Goal: Task Accomplishment & Management: Use online tool/utility

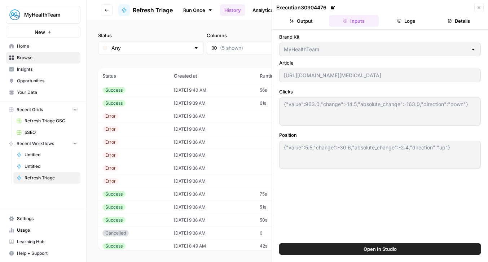
scroll to position [109, 0]
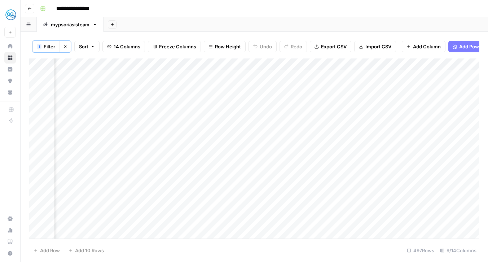
scroll to position [0, 44]
click at [159, 100] on div "Add Column" at bounding box center [254, 148] width 450 height 180
click at [160, 114] on div "Add Column" at bounding box center [254, 148] width 450 height 180
click at [326, 102] on div "Add Column" at bounding box center [254, 148] width 450 height 180
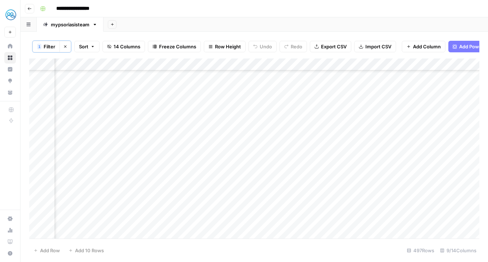
scroll to position [315, 35]
click at [167, 140] on div "Add Column" at bounding box center [254, 148] width 450 height 180
click at [169, 157] on div "Add Column" at bounding box center [254, 148] width 450 height 180
click at [170, 164] on div "Add Column" at bounding box center [254, 148] width 450 height 180
click at [168, 179] on div "Add Column" at bounding box center [254, 148] width 450 height 180
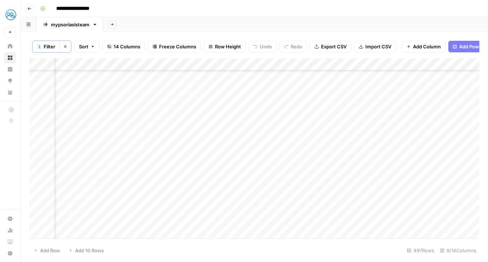
click at [170, 188] on div "Add Column" at bounding box center [254, 148] width 450 height 180
click at [171, 102] on div "Add Column" at bounding box center [254, 148] width 450 height 180
click at [169, 102] on div "Add Column" at bounding box center [254, 148] width 450 height 180
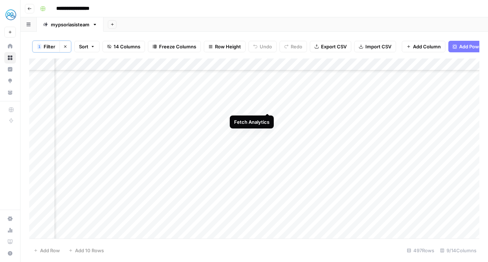
click at [268, 105] on div "Add Column" at bounding box center [254, 148] width 450 height 180
click at [323, 114] on div "Add Column" at bounding box center [254, 148] width 450 height 180
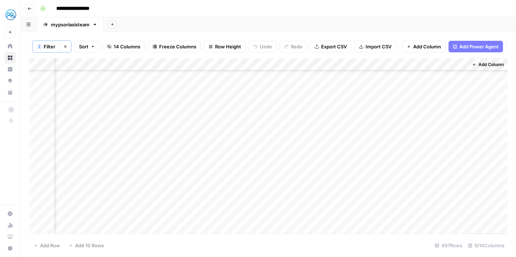
scroll to position [88, 237]
click at [322, 171] on div "Add Column" at bounding box center [268, 145] width 478 height 175
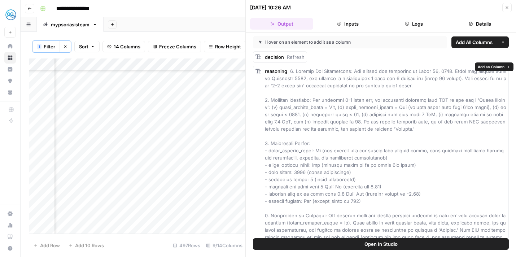
scroll to position [9, 0]
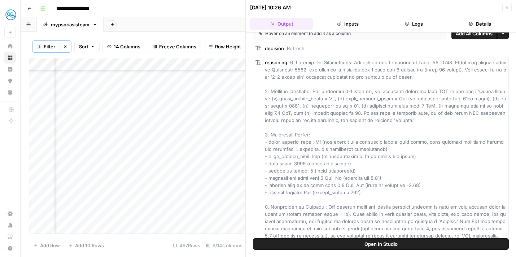
click at [508, 9] on icon "button" at bounding box center [507, 7] width 4 height 4
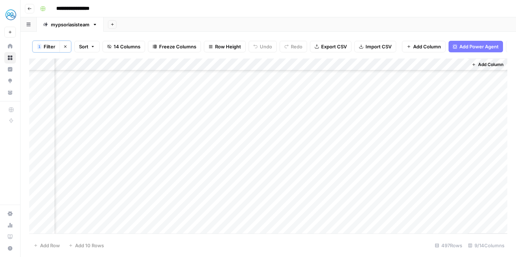
scroll to position [132, 238]
click at [460, 130] on div "Add Column" at bounding box center [268, 145] width 478 height 175
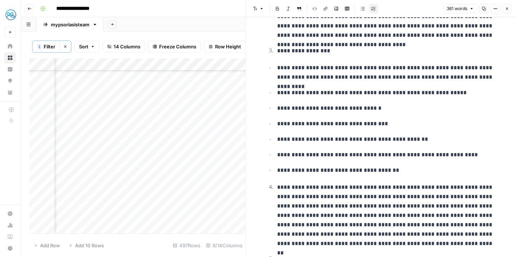
scroll to position [100, 0]
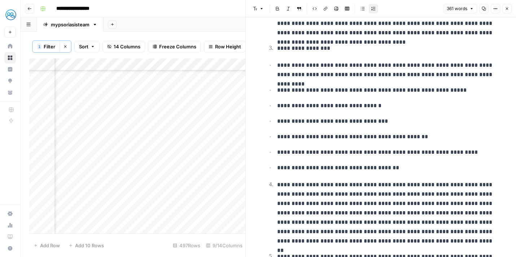
click at [507, 12] on button "Close" at bounding box center [506, 8] width 9 height 9
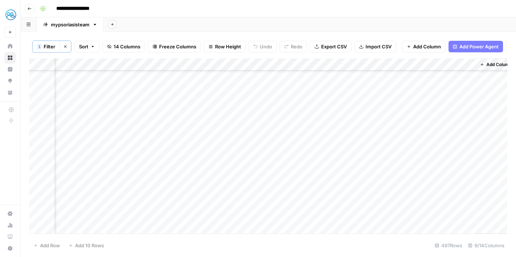
scroll to position [0, 229]
click at [468, 74] on div "Add Column" at bounding box center [268, 145] width 478 height 175
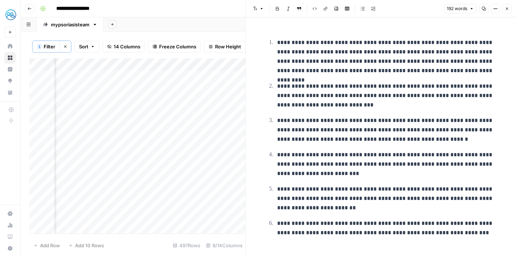
click at [507, 7] on icon "button" at bounding box center [507, 8] width 4 height 4
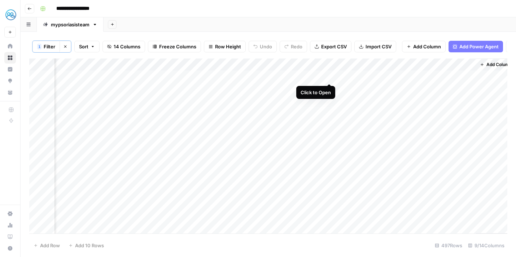
click at [329, 75] on div "Add Column" at bounding box center [268, 145] width 478 height 175
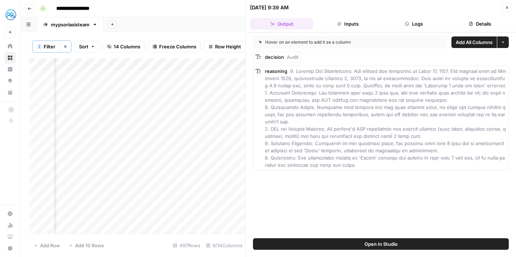
click at [417, 28] on button "Logs" at bounding box center [413, 24] width 63 height 12
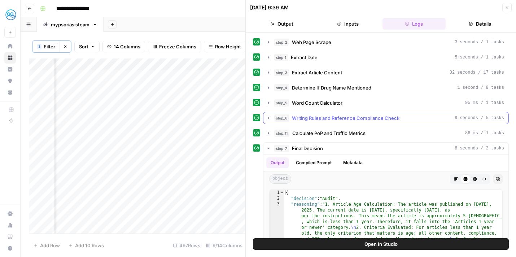
click at [267, 119] on icon "button" at bounding box center [269, 118] width 6 height 6
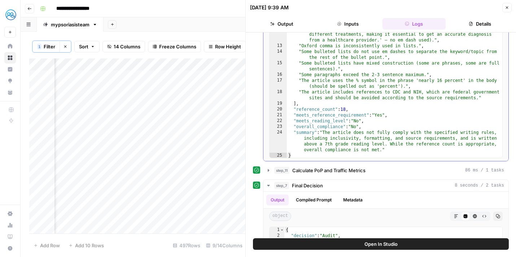
scroll to position [184, 0]
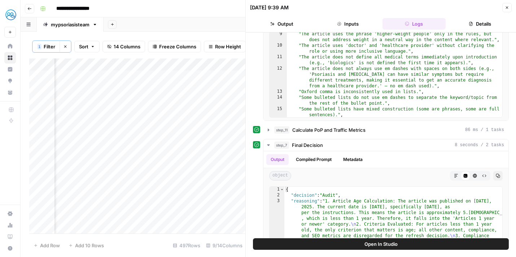
click at [483, 21] on button "Details" at bounding box center [479, 24] width 63 height 12
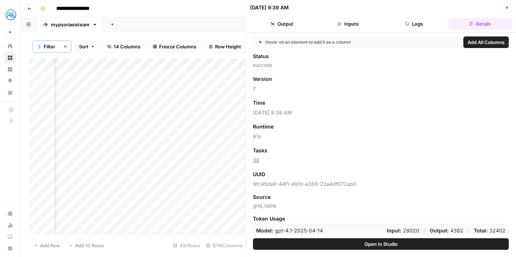
scroll to position [21, 0]
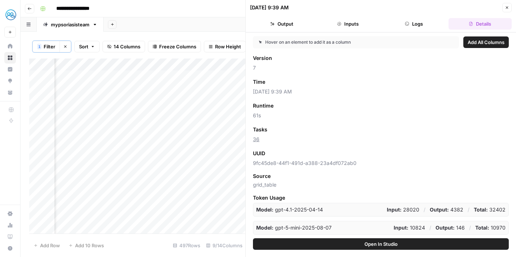
click at [409, 23] on button "Logs" at bounding box center [413, 24] width 63 height 12
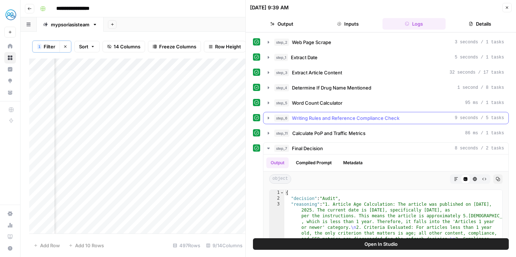
click at [268, 117] on icon "button" at bounding box center [268, 118] width 1 height 3
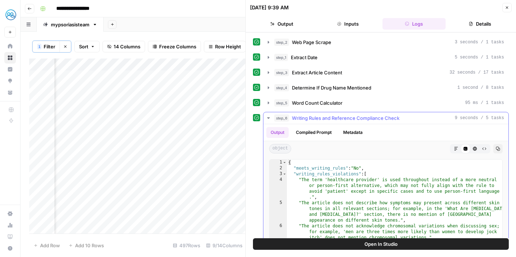
scroll to position [59, 0]
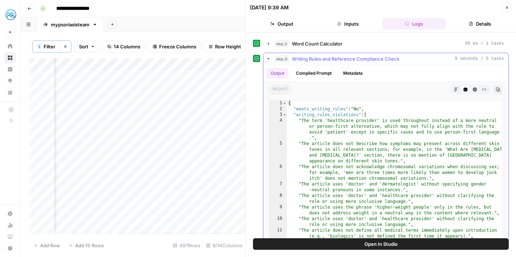
click at [357, 74] on button "Metadata" at bounding box center [353, 73] width 28 height 11
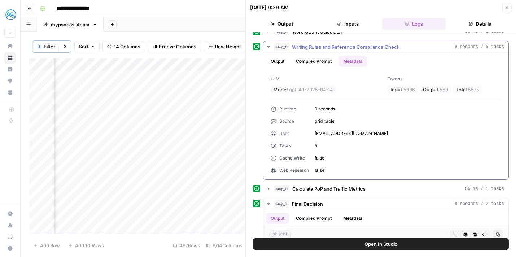
scroll to position [73, 0]
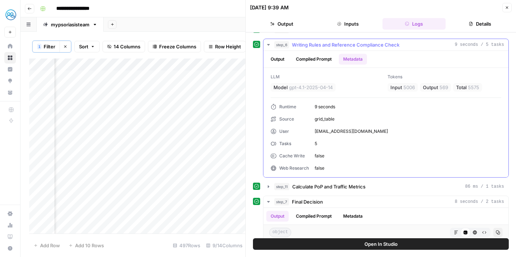
click at [322, 58] on button "Compiled Prompt" at bounding box center [313, 59] width 44 height 11
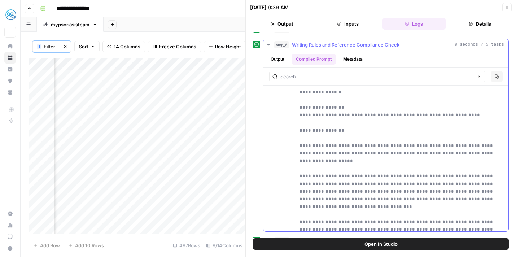
scroll to position [883, 0]
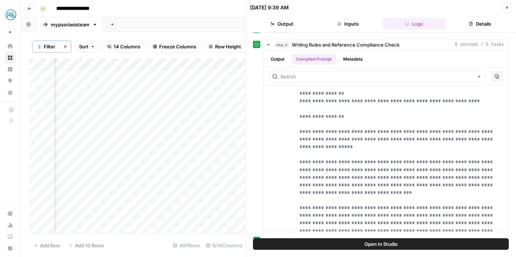
click at [509, 5] on button "Close" at bounding box center [506, 7] width 9 height 9
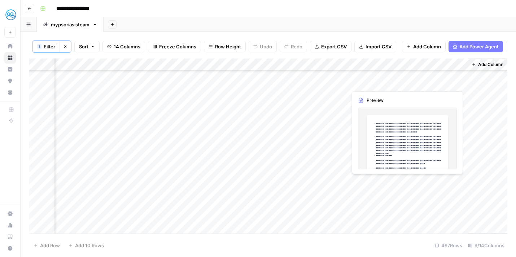
scroll to position [327, 238]
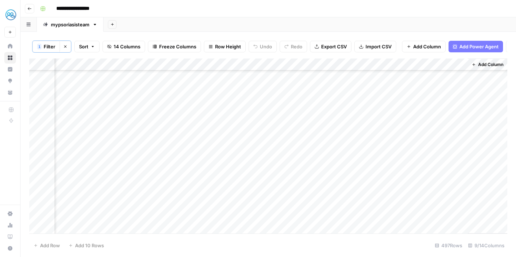
click at [456, 92] on div "Add Column" at bounding box center [268, 145] width 478 height 175
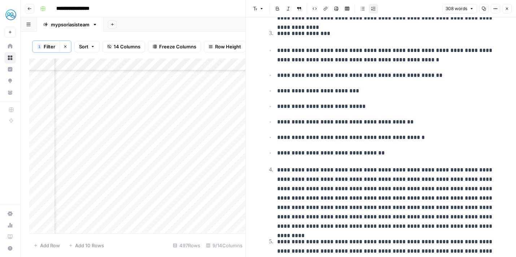
scroll to position [187, 0]
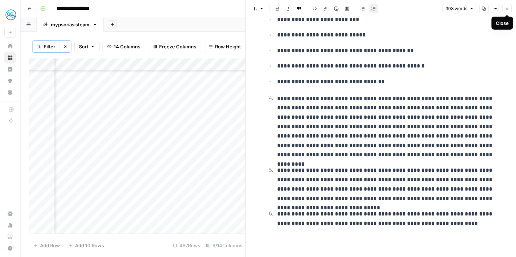
click at [507, 12] on button "Close" at bounding box center [506, 8] width 9 height 9
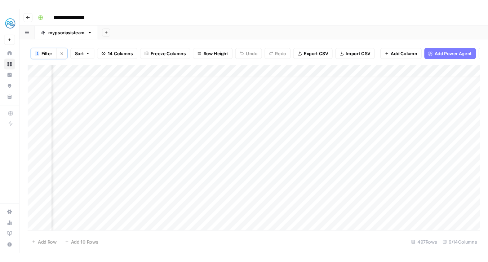
scroll to position [0, 53]
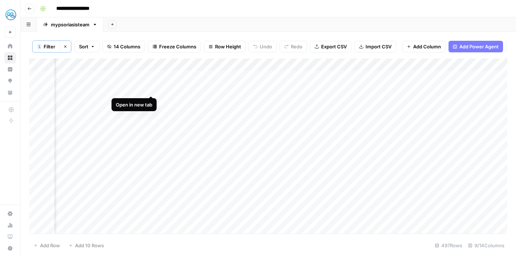
click at [152, 90] on div "Add Column" at bounding box center [268, 145] width 478 height 175
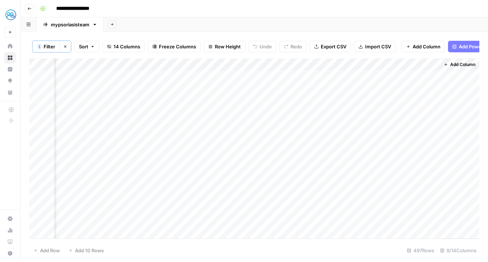
scroll to position [0, 266]
click at [294, 77] on div "Add Column" at bounding box center [254, 148] width 451 height 180
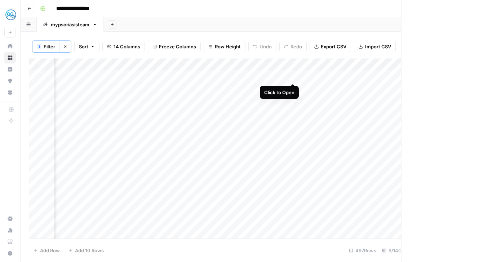
scroll to position [0, 266]
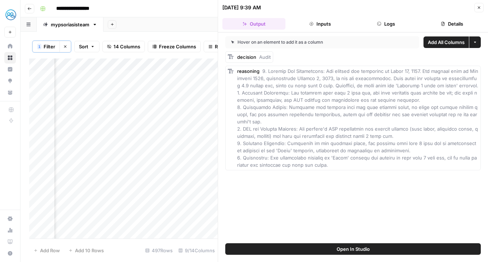
click at [385, 22] on button "Logs" at bounding box center [386, 24] width 63 height 12
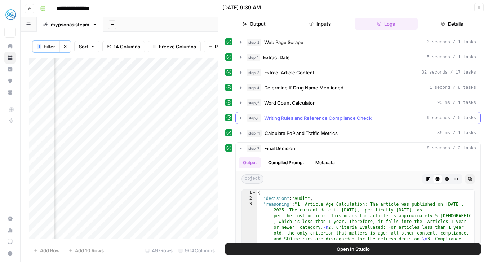
click at [241, 119] on icon "button" at bounding box center [241, 118] width 6 height 6
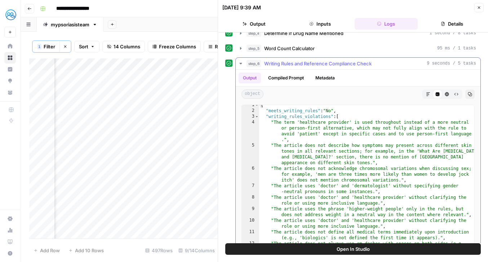
scroll to position [13, 0]
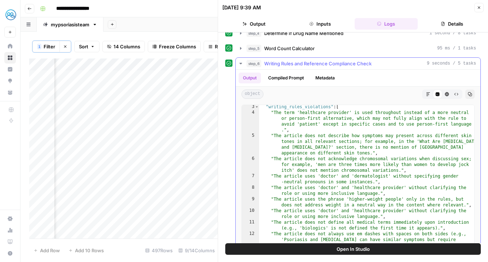
click at [290, 79] on button "Compiled Prompt" at bounding box center [286, 78] width 44 height 11
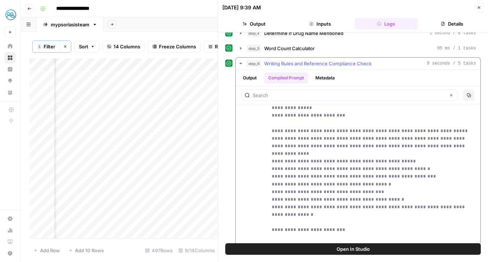
scroll to position [93, 0]
click at [252, 78] on button "Output" at bounding box center [250, 78] width 22 height 11
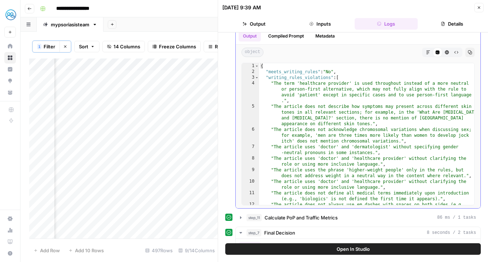
scroll to position [0, 0]
click at [295, 37] on button "Compiled Prompt" at bounding box center [286, 36] width 44 height 11
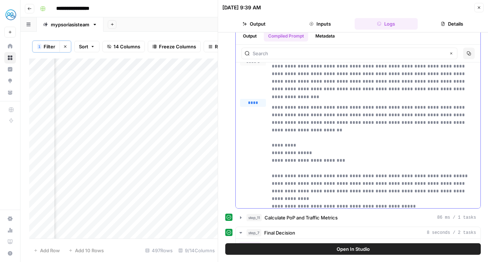
scroll to position [17, 0]
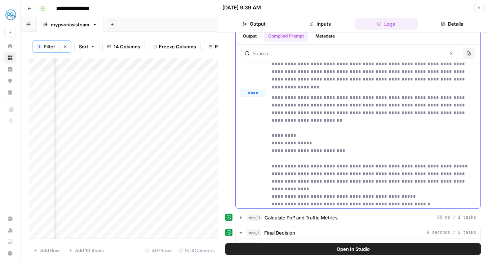
click at [256, 35] on button "Output" at bounding box center [250, 36] width 22 height 11
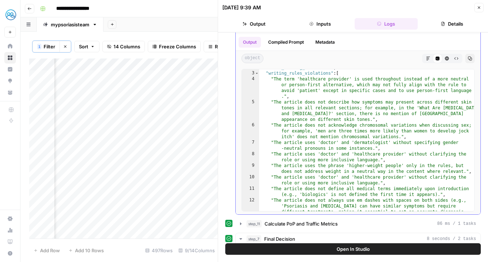
scroll to position [16, 0]
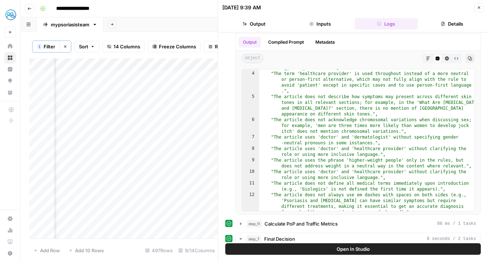
click at [325, 21] on button "Inputs" at bounding box center [320, 24] width 63 height 12
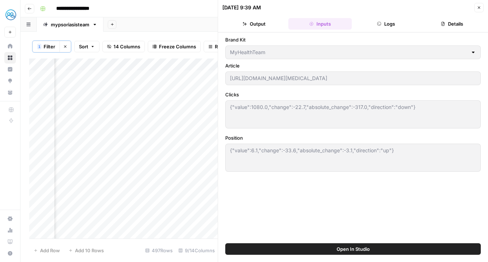
click at [269, 23] on button "Output" at bounding box center [254, 24] width 63 height 12
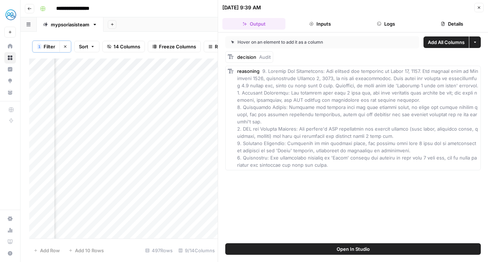
click at [481, 8] on icon "button" at bounding box center [479, 7] width 4 height 4
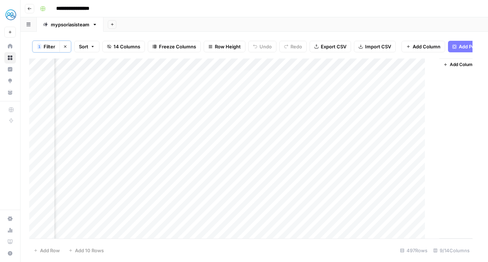
scroll to position [0, 257]
click at [302, 149] on div "Add Column" at bounding box center [254, 148] width 451 height 180
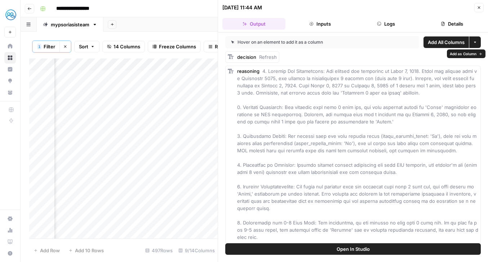
scroll to position [17, 0]
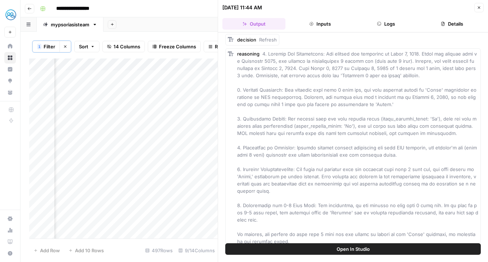
click at [480, 7] on icon "button" at bounding box center [479, 7] width 4 height 4
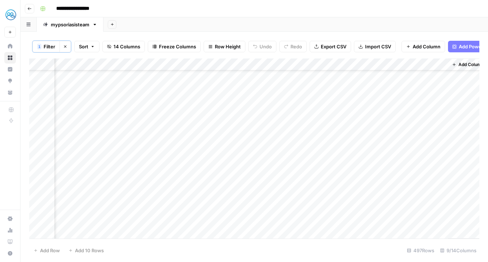
scroll to position [30, 257]
click at [302, 119] on div "Add Column" at bounding box center [254, 148] width 451 height 180
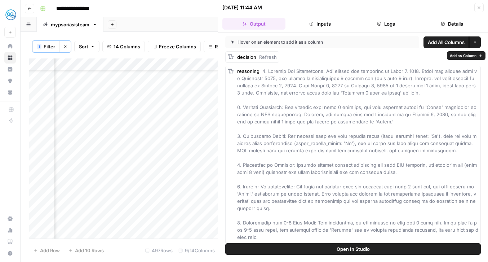
scroll to position [17, 0]
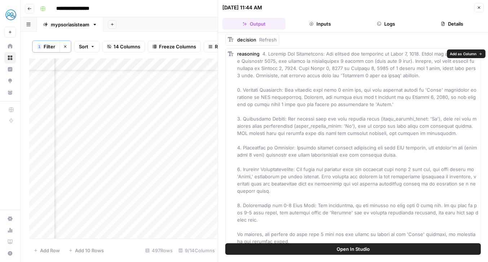
drag, startPoint x: 287, startPoint y: 119, endPoint x: 348, endPoint y: 127, distance: 62.2
click at [348, 127] on span at bounding box center [357, 147] width 241 height 193
click at [481, 9] on icon "button" at bounding box center [479, 7] width 4 height 4
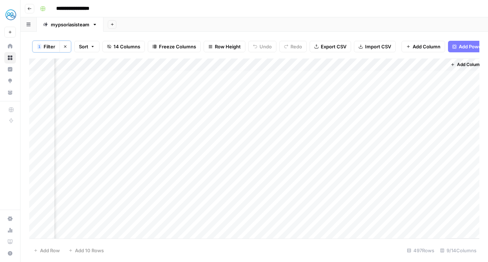
scroll to position [3, 266]
click at [293, 171] on div "Add Column" at bounding box center [254, 148] width 451 height 180
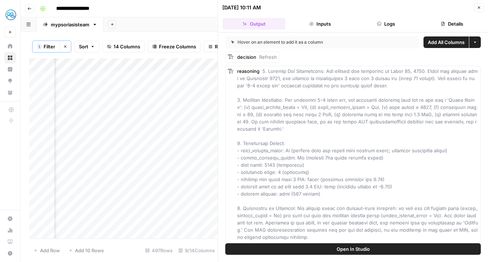
click at [478, 8] on icon "button" at bounding box center [479, 7] width 4 height 4
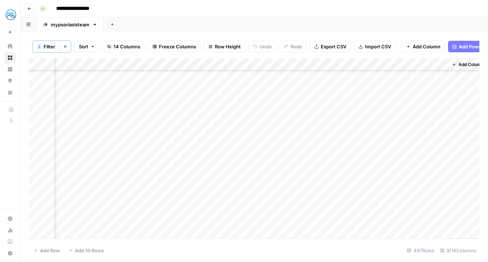
scroll to position [44, 257]
click at [302, 142] on div "Add Column" at bounding box center [254, 148] width 451 height 180
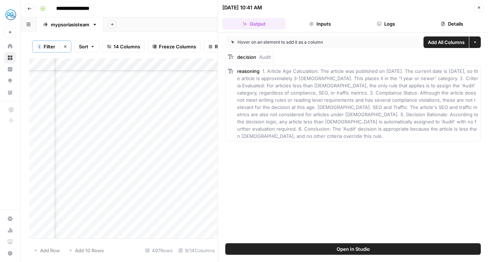
click at [479, 6] on icon "button" at bounding box center [479, 7] width 4 height 4
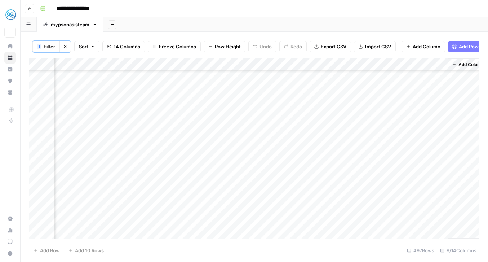
scroll to position [93, 257]
click at [303, 167] on div "Add Column" at bounding box center [254, 148] width 451 height 180
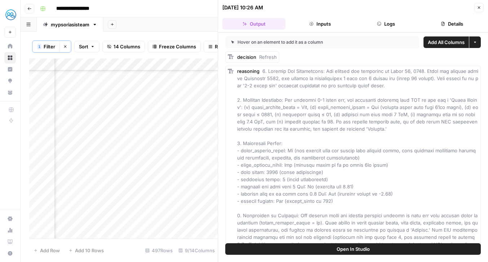
click at [477, 5] on icon "button" at bounding box center [479, 7] width 4 height 4
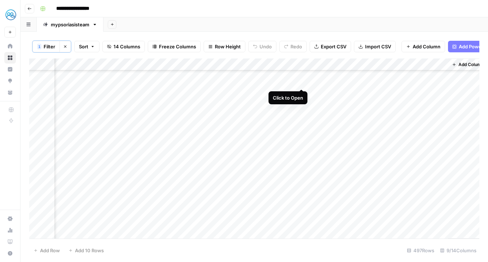
scroll to position [53, 257]
click at [302, 121] on div "Add Column" at bounding box center [254, 148] width 451 height 180
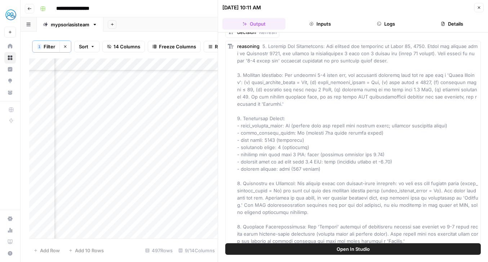
scroll to position [46, 0]
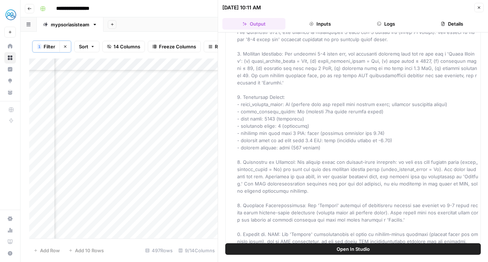
drag, startPoint x: 292, startPoint y: 225, endPoint x: 310, endPoint y: 225, distance: 18.0
click at [310, 225] on span at bounding box center [358, 133] width 242 height 222
click at [476, 7] on button "Close" at bounding box center [479, 7] width 9 height 9
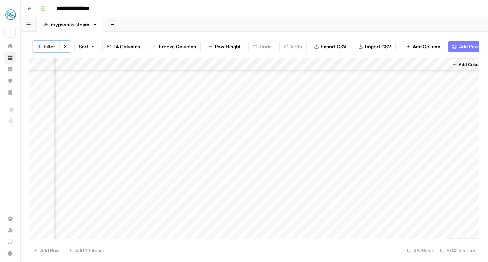
click at [441, 121] on div "Add Column" at bounding box center [254, 148] width 451 height 180
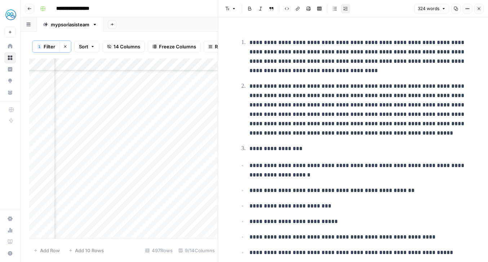
click at [480, 9] on icon "button" at bounding box center [479, 9] width 3 height 3
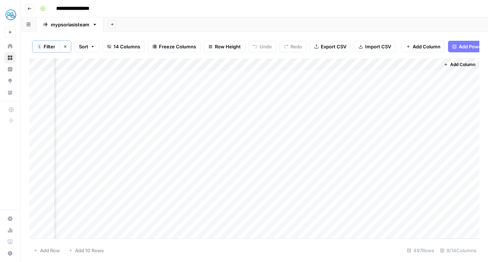
click at [95, 25] on icon "button" at bounding box center [95, 24] width 3 height 1
click at [128, 48] on span "Duplicate Sheet" at bounding box center [124, 48] width 35 height 7
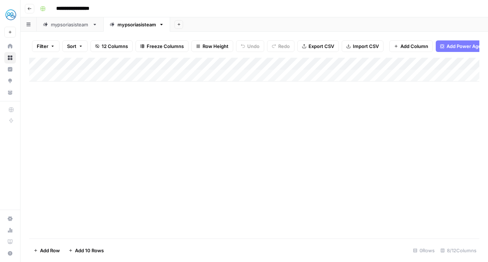
click at [163, 25] on icon "button" at bounding box center [161, 24] width 5 height 5
click at [63, 110] on div "Add Column" at bounding box center [254, 148] width 451 height 181
click at [30, 9] on icon "button" at bounding box center [29, 8] width 4 height 4
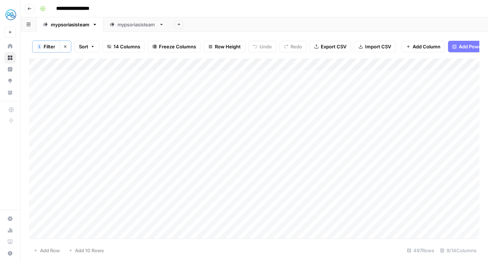
click at [32, 12] on button "Go back" at bounding box center [29, 8] width 9 height 9
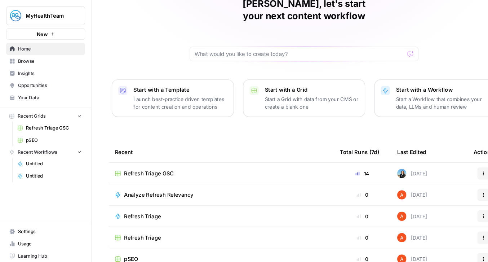
scroll to position [39, 0]
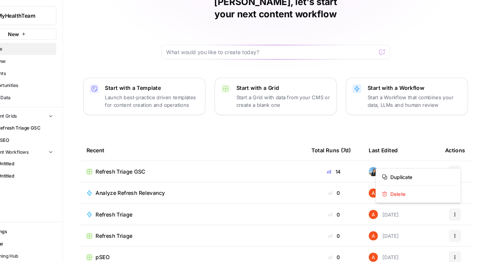
click at [458, 160] on icon "button" at bounding box center [457, 162] width 4 height 4
click at [427, 168] on span "Duplicate" at bounding box center [425, 166] width 58 height 7
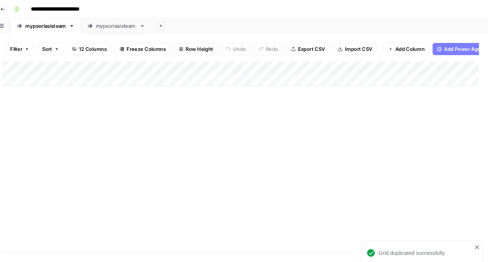
click at [84, 8] on input "**********" at bounding box center [89, 9] width 72 height 12
drag, startPoint x: 123, startPoint y: 8, endPoint x: 53, endPoint y: 8, distance: 69.6
click at [53, 8] on input "**********" at bounding box center [89, 9] width 72 height 12
type input "**********"
click at [138, 3] on div "**********" at bounding box center [259, 9] width 444 height 12
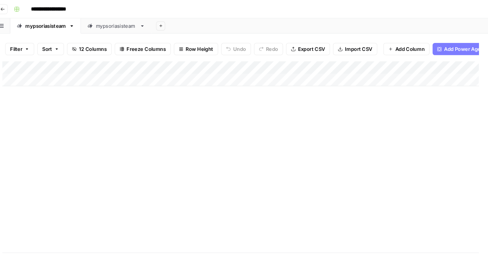
click at [60, 75] on div "Add Column" at bounding box center [254, 70] width 451 height 24
click at [71, 106] on div "Add Column" at bounding box center [254, 148] width 451 height 181
click at [61, 63] on div "Add Column" at bounding box center [254, 76] width 451 height 36
click at [152, 144] on div "Add Column" at bounding box center [254, 148] width 451 height 181
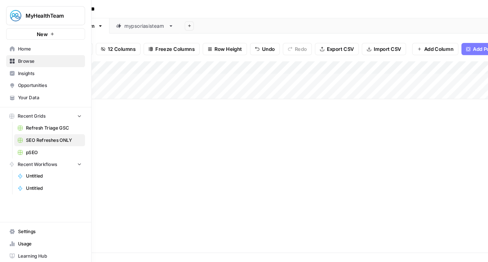
click at [14, 46] on link "Home" at bounding box center [43, 46] width 75 height 12
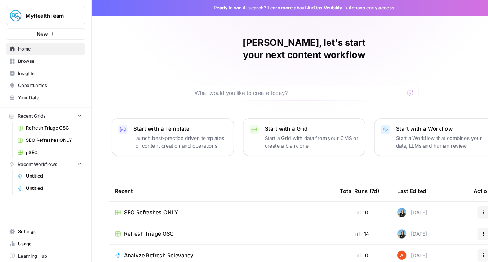
click at [146, 217] on span "Refresh Triage GSC" at bounding box center [140, 220] width 47 height 7
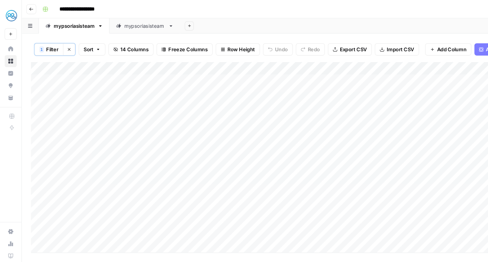
click at [206, 64] on div "Add Column" at bounding box center [254, 148] width 451 height 180
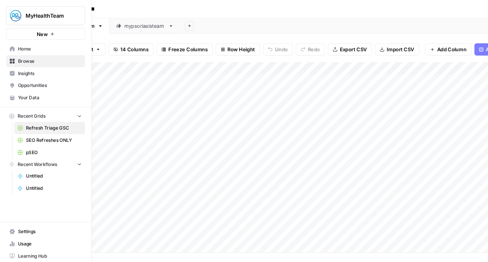
click at [23, 44] on span "Home" at bounding box center [47, 46] width 60 height 6
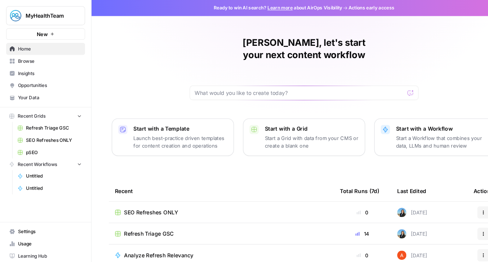
click at [158, 197] on span "SEO Refreshes ONLY" at bounding box center [142, 200] width 51 height 7
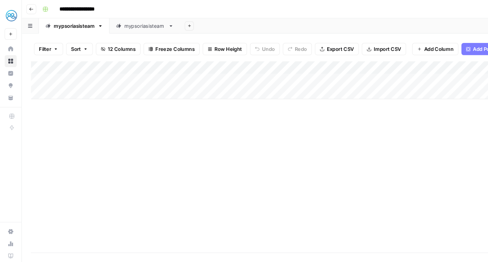
click at [416, 49] on span "Add Column" at bounding box center [415, 46] width 28 height 7
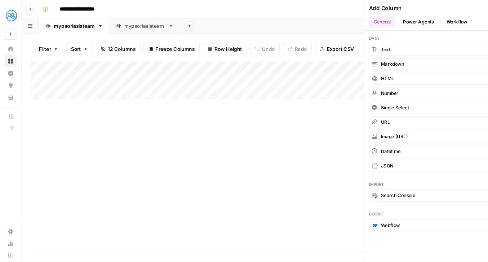
click at [371, 185] on span "Search Console" at bounding box center [376, 184] width 32 height 6
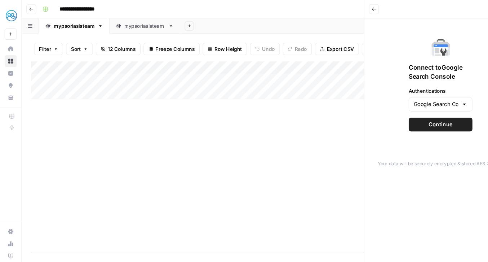
click at [421, 117] on span "Continue" at bounding box center [416, 117] width 23 height 7
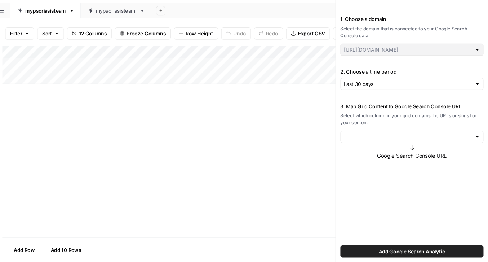
click at [414, 147] on div at bounding box center [416, 144] width 135 height 12
click at [379, 162] on span "URL" at bounding box center [415, 160] width 120 height 7
type input "URL"
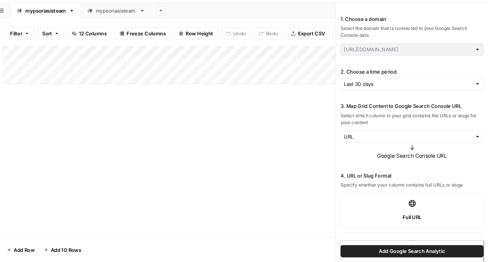
scroll to position [36, 0]
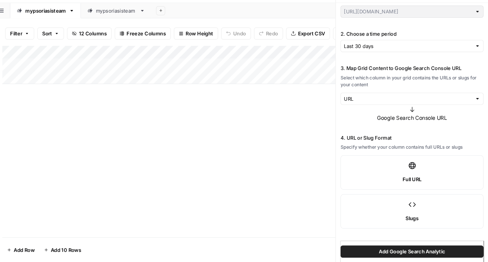
click at [411, 176] on label "Full URL" at bounding box center [416, 177] width 135 height 32
click at [380, 251] on button "Add Google Search Analytic" at bounding box center [416, 252] width 135 height 12
click at [439, 250] on span "Add Google Search Analytic" at bounding box center [416, 251] width 63 height 7
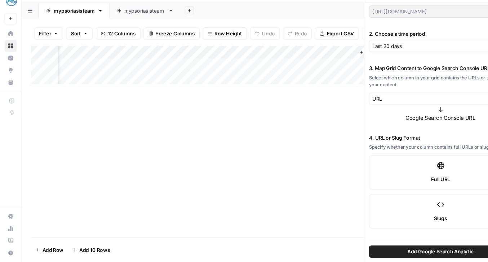
scroll to position [0, 28]
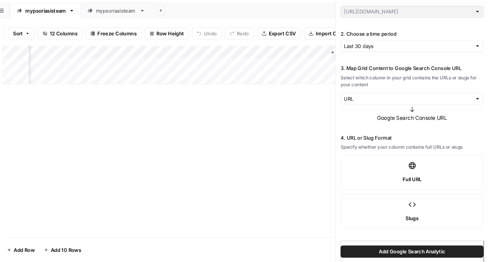
click at [339, 61] on button "Add Column" at bounding box center [356, 63] width 38 height 9
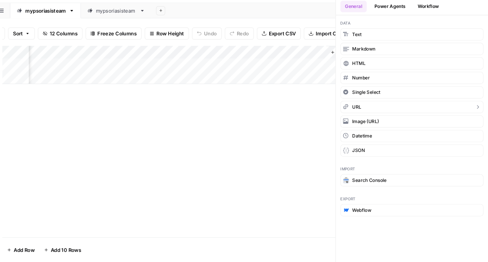
click at [370, 115] on button "URL" at bounding box center [416, 116] width 135 height 12
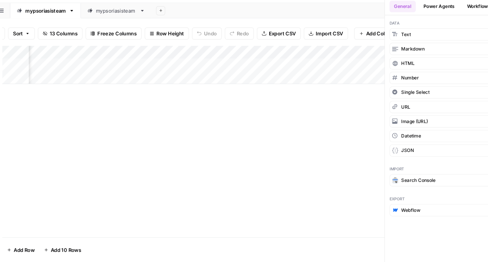
scroll to position [0, 232]
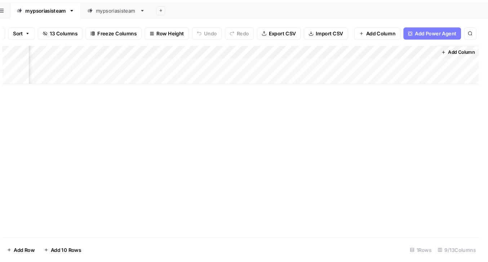
click at [434, 63] on div "Add Column" at bounding box center [254, 76] width 451 height 36
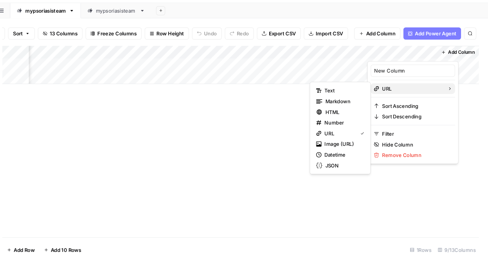
click at [402, 101] on span "URL" at bounding box center [417, 98] width 56 height 7
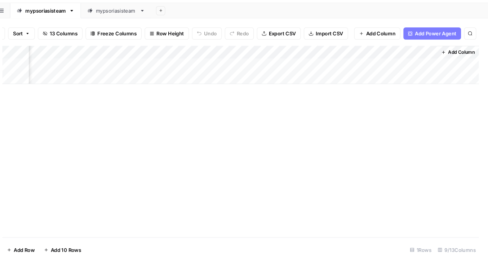
click at [283, 172] on div "Add Column" at bounding box center [254, 148] width 451 height 181
click at [432, 65] on div "Add Column" at bounding box center [254, 76] width 451 height 36
click at [243, 125] on div "Add Column" at bounding box center [254, 148] width 451 height 181
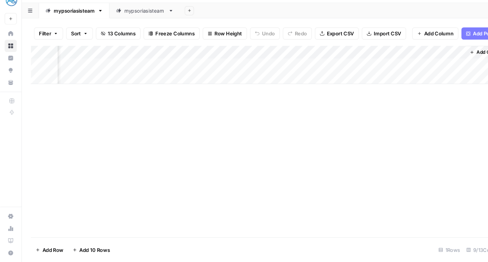
scroll to position [0, 0]
click at [205, 66] on div "Add Column" at bounding box center [254, 76] width 451 height 36
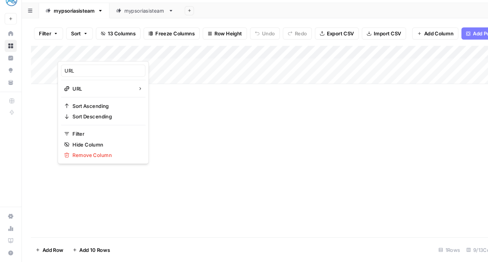
click at [30, 119] on div "Add Column" at bounding box center [254, 148] width 451 height 181
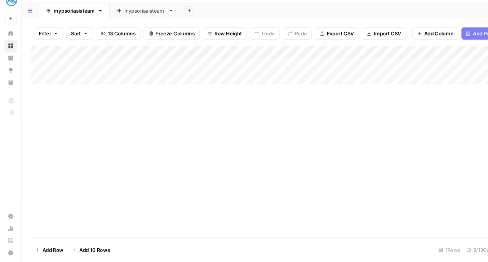
click at [56, 42] on button "Filter" at bounding box center [45, 46] width 27 height 12
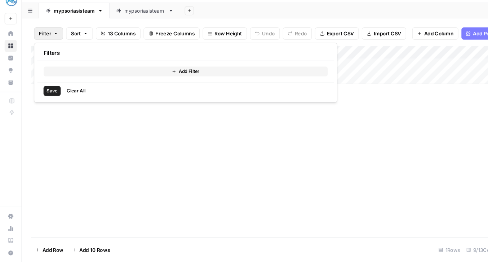
click at [127, 85] on button "Add Filter" at bounding box center [175, 81] width 269 height 9
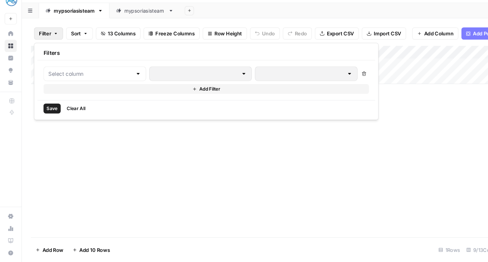
click at [120, 86] on div at bounding box center [89, 84] width 97 height 14
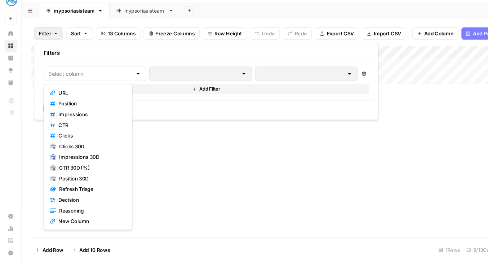
click at [101, 102] on span "URL" at bounding box center [85, 101] width 61 height 7
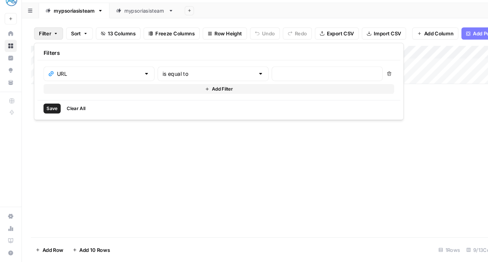
click at [259, 88] on div at bounding box center [309, 84] width 105 height 14
type input "/resources/"
click at [49, 120] on button "Save" at bounding box center [49, 116] width 16 height 9
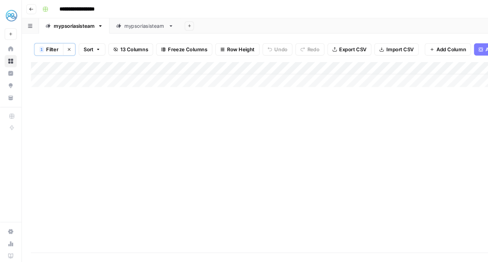
click at [64, 44] on icon "button" at bounding box center [65, 46] width 4 height 4
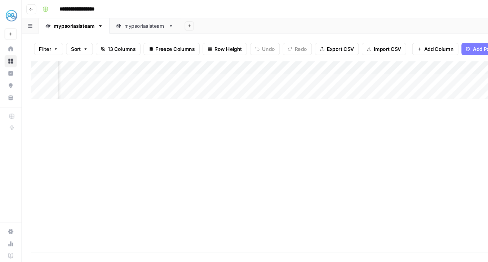
scroll to position [0, 232]
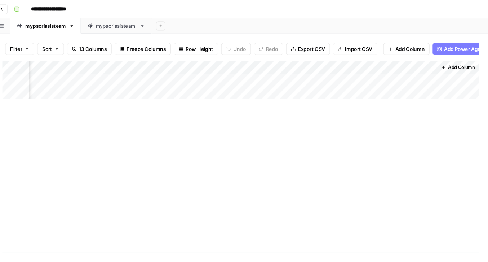
click at [432, 64] on div "Add Column" at bounding box center [254, 76] width 451 height 36
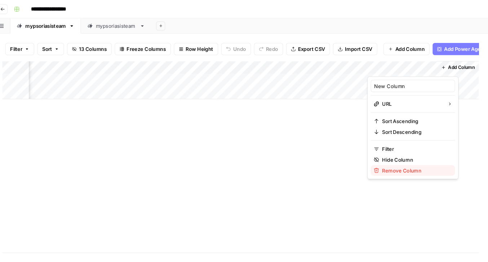
click at [393, 162] on span "Remove Column" at bounding box center [420, 160] width 63 height 7
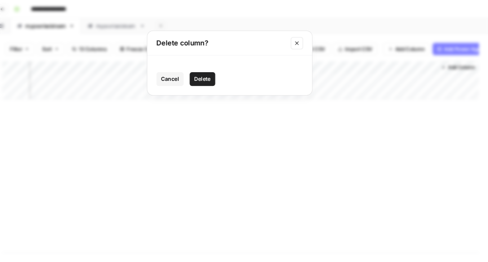
click at [220, 76] on span "Delete" at bounding box center [219, 74] width 16 height 7
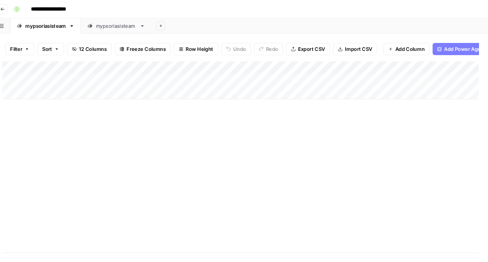
scroll to position [0, 0]
click at [61, 65] on div "Add Column" at bounding box center [254, 76] width 451 height 36
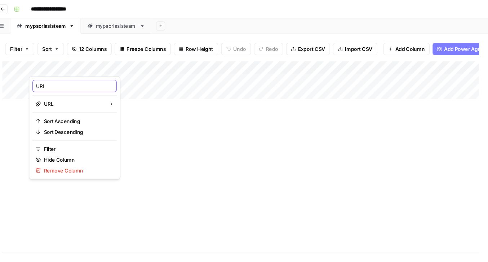
click at [71, 84] on input "URL" at bounding box center [97, 81] width 73 height 7
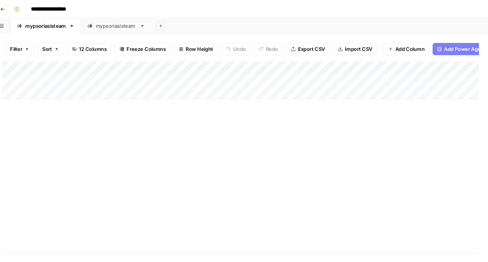
click at [60, 62] on div "Add Column" at bounding box center [254, 76] width 451 height 36
click at [235, 126] on div "Add Column" at bounding box center [254, 148] width 451 height 181
click at [140, 30] on link "mypsoriasisteam" at bounding box center [137, 24] width 67 height 14
click at [72, 25] on div "mypsoriasisteam" at bounding box center [70, 24] width 39 height 7
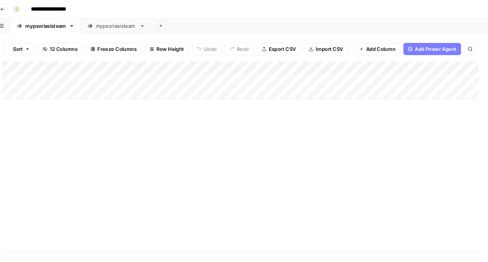
click at [393, 44] on span "Add Column" at bounding box center [387, 46] width 28 height 7
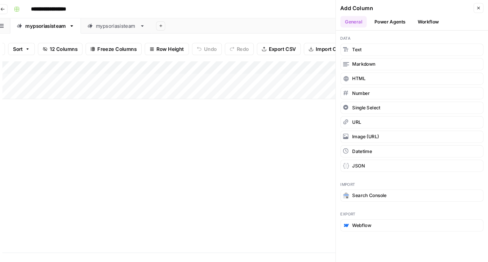
click at [402, 23] on button "Power Agents" at bounding box center [396, 20] width 38 height 11
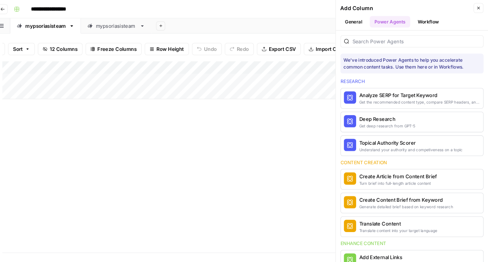
click at [426, 18] on button "Workflow" at bounding box center [432, 20] width 28 height 11
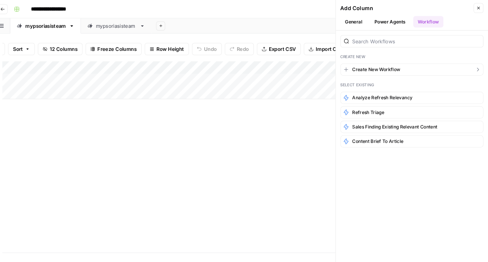
click at [363, 67] on span "Create New Workflow" at bounding box center [382, 65] width 45 height 6
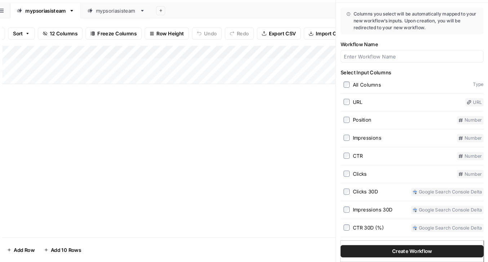
click at [321, 147] on div "Add Column" at bounding box center [254, 148] width 451 height 181
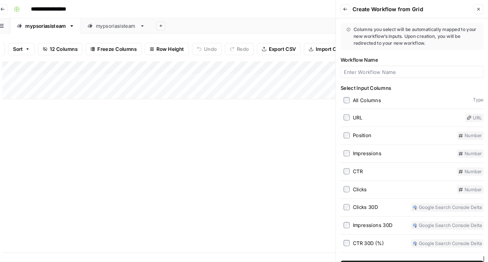
click at [479, 6] on icon "button" at bounding box center [479, 8] width 4 height 4
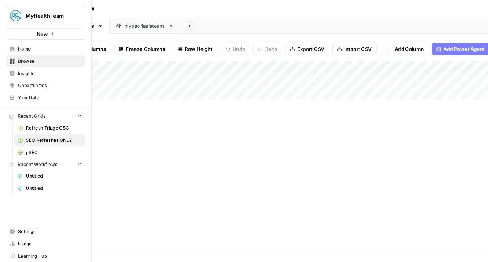
click at [25, 48] on span "Home" at bounding box center [47, 46] width 60 height 6
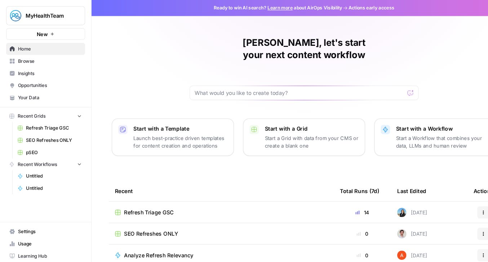
click at [150, 217] on span "SEO Refreshes ONLY" at bounding box center [142, 220] width 51 height 7
click at [143, 197] on span "Refresh Triage GSC" at bounding box center [140, 200] width 47 height 7
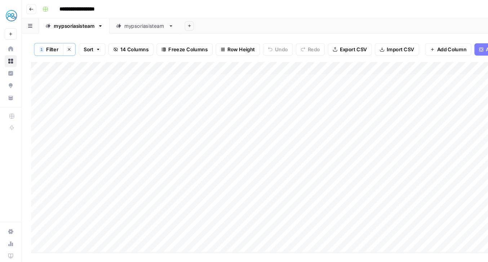
click at [85, 61] on div "Add Column" at bounding box center [254, 148] width 451 height 180
click at [154, 6] on div "**********" at bounding box center [259, 9] width 444 height 12
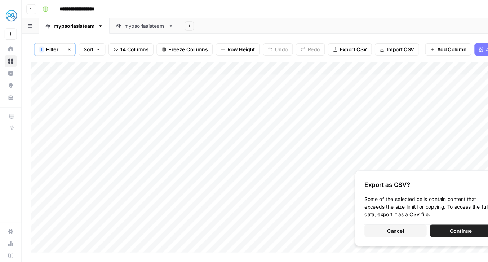
click at [199, 6] on div "**********" at bounding box center [259, 9] width 444 height 12
click at [27, 74] on div "1 Filter Clear filters Sort 14 Columns Freeze Columns Row Height Undo Redo Expo…" at bounding box center [255, 147] width 468 height 230
click at [53, 79] on div "Add Column" at bounding box center [254, 148] width 451 height 180
click at [50, 63] on div "Add Column" at bounding box center [254, 148] width 451 height 180
click at [254, 4] on div "**********" at bounding box center [259, 9] width 444 height 12
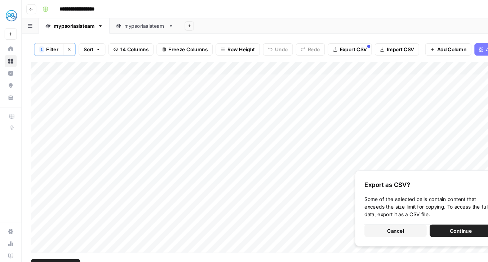
click at [39, 64] on div "Add Column" at bounding box center [254, 148] width 451 height 180
drag, startPoint x: 51, startPoint y: 82, endPoint x: 369, endPoint y: 79, distance: 318.2
click at [369, 79] on div "Add Column" at bounding box center [254, 148] width 451 height 180
click at [36, 76] on div "Add Column" at bounding box center [254, 148] width 451 height 180
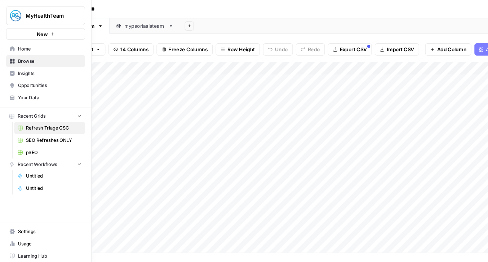
click at [15, 47] on link "Home" at bounding box center [43, 46] width 75 height 12
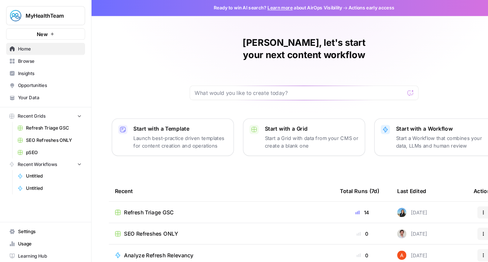
click at [142, 217] on span "SEO Refreshes ONLY" at bounding box center [142, 220] width 51 height 7
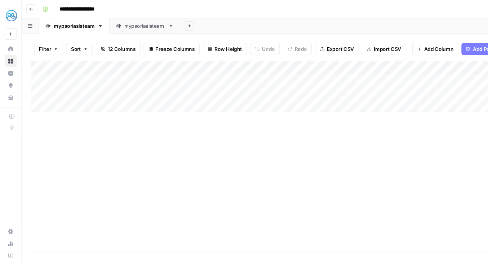
click at [104, 74] on div "Add Column" at bounding box center [254, 82] width 451 height 48
click at [73, 128] on div "Add Column" at bounding box center [254, 148] width 451 height 181
click at [77, 80] on div "Add Column" at bounding box center [254, 82] width 451 height 48
paste input "**********"
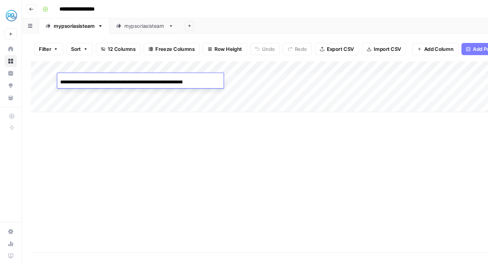
scroll to position [0, 3806]
type input "**********"
drag, startPoint x: 185, startPoint y: 77, endPoint x: 51, endPoint y: 78, distance: 133.8
click at [51, 78] on body "**********" at bounding box center [244, 131] width 488 height 262
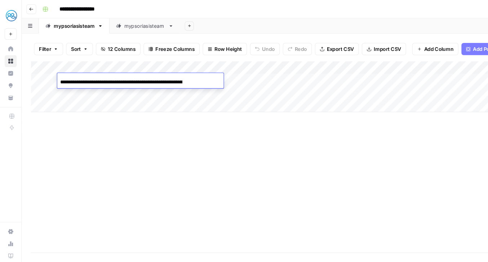
click at [67, 80] on input at bounding box center [114, 77] width 115 height 9
drag, startPoint x: 57, startPoint y: 77, endPoint x: 222, endPoint y: 87, distance: 165.2
click at [222, 87] on body "**********" at bounding box center [244, 131] width 488 height 262
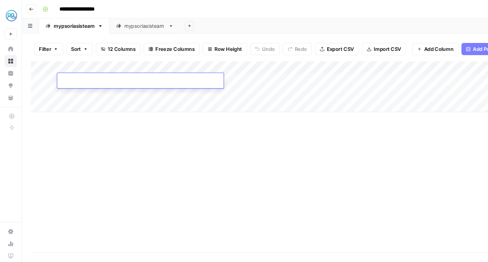
click at [192, 132] on div "Add Column" at bounding box center [254, 148] width 451 height 181
click at [49, 73] on div "Add Column" at bounding box center [254, 82] width 451 height 48
click at [38, 74] on div "Add Column" at bounding box center [254, 82] width 451 height 48
click at [47, 76] on div "Add Column" at bounding box center [254, 82] width 451 height 48
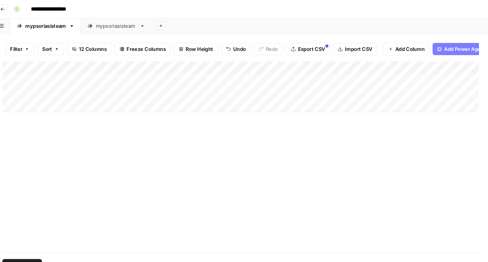
click at [35, 76] on div "Add Column" at bounding box center [254, 82] width 451 height 48
click at [312, 48] on span "Export CSV" at bounding box center [322, 46] width 26 height 7
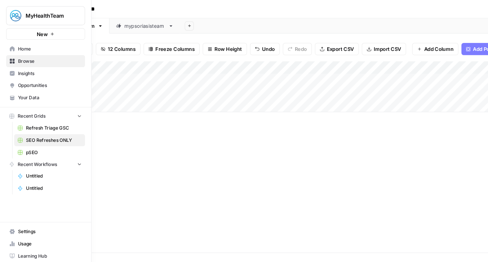
click at [9, 49] on link "Home" at bounding box center [43, 46] width 75 height 12
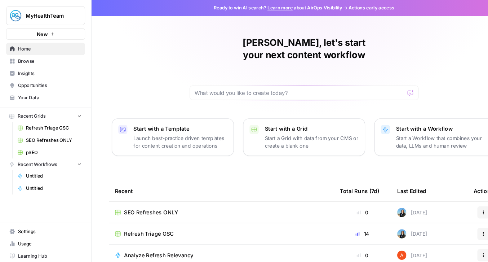
click at [158, 217] on span "Refresh Triage GSC" at bounding box center [140, 220] width 47 height 7
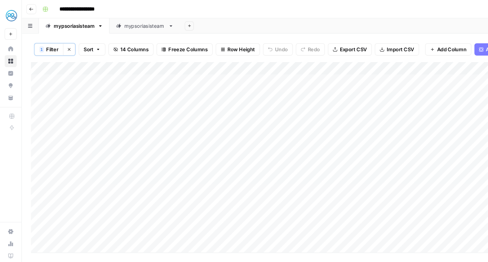
scroll to position [0, 40]
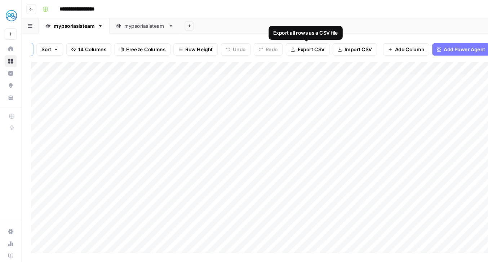
click at [298, 44] on span "Export CSV" at bounding box center [294, 46] width 26 height 7
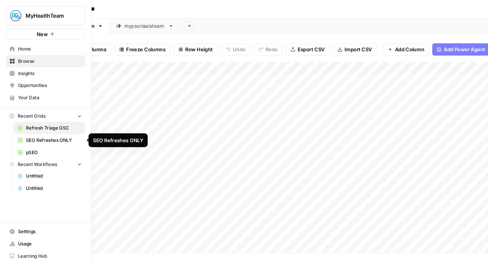
click at [41, 133] on span "SEO Refreshes ONLY" at bounding box center [51, 132] width 53 height 6
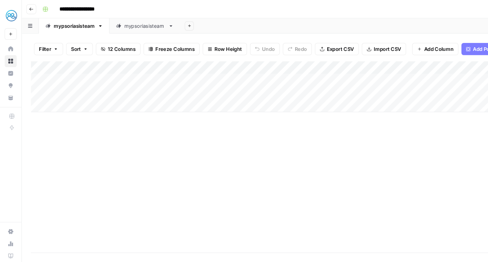
click at [85, 47] on button "Sort" at bounding box center [74, 46] width 25 height 12
click at [55, 44] on button "Filter" at bounding box center [45, 46] width 27 height 12
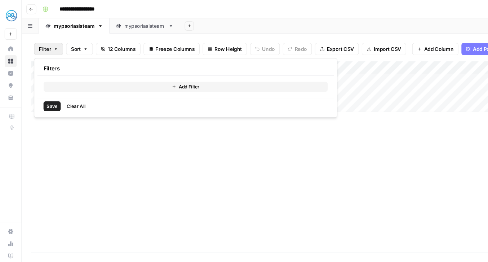
click at [238, 25] on div "Add Sheet" at bounding box center [329, 24] width 318 height 14
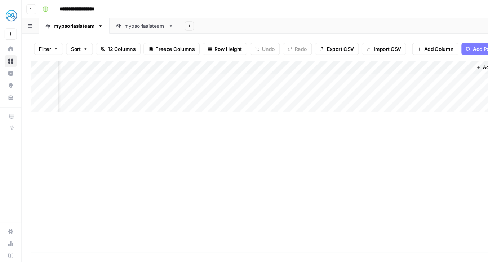
scroll to position [0, 167]
click at [30, 88] on div "Add Column" at bounding box center [254, 82] width 451 height 48
click at [201, 186] on div "Add Column" at bounding box center [254, 148] width 451 height 181
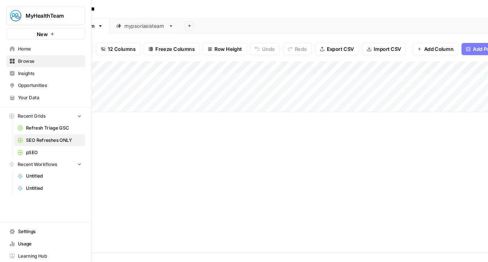
click at [71, 146] on span "pSEO" at bounding box center [51, 144] width 53 height 6
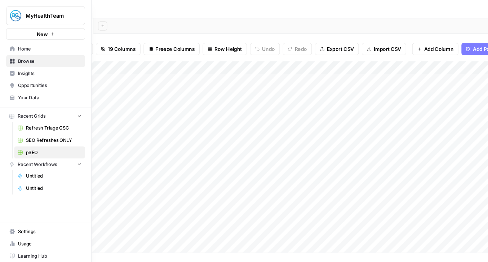
click at [62, 154] on button "Recent Workflows" at bounding box center [43, 155] width 75 height 11
click at [38, 131] on span "SEO Refreshes ONLY" at bounding box center [51, 132] width 53 height 6
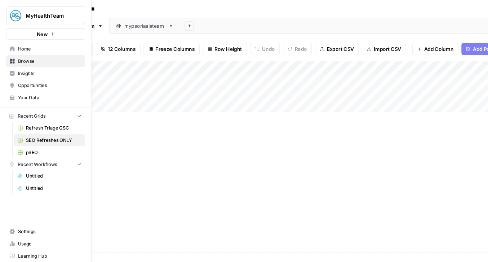
click at [74, 155] on icon "button" at bounding box center [75, 154] width 5 height 5
click at [74, 155] on icon "button" at bounding box center [75, 155] width 5 height 5
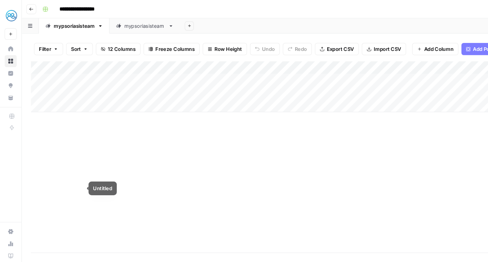
click at [127, 181] on div "Add Column" at bounding box center [254, 148] width 451 height 181
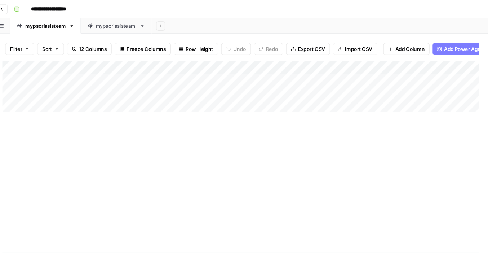
click at [194, 76] on div "Add Column" at bounding box center [254, 82] width 451 height 48
click at [167, 74] on div "Add Column" at bounding box center [254, 82] width 451 height 48
click at [167, 74] on input at bounding box center [114, 77] width 115 height 9
click at [253, 14] on header "**********" at bounding box center [255, 8] width 468 height 17
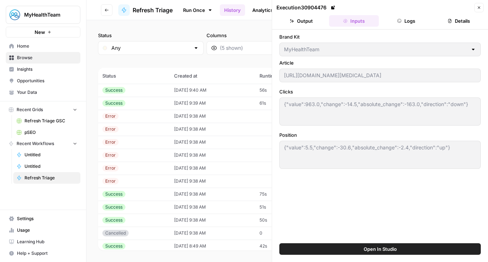
scroll to position [109, 0]
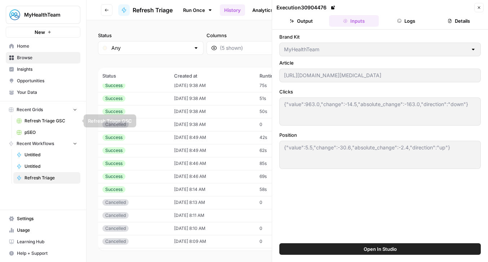
click at [35, 121] on span "Refresh Triage GSC" at bounding box center [51, 121] width 53 height 6
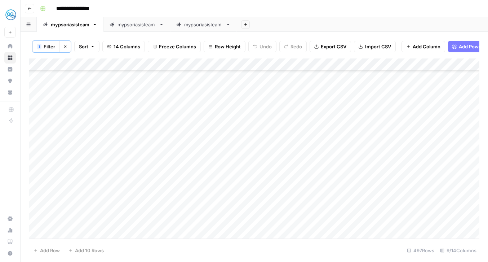
scroll to position [310, 0]
drag, startPoint x: 56, startPoint y: 110, endPoint x: 70, endPoint y: 109, distance: 14.1
click at [71, 110] on div "Add Column" at bounding box center [254, 148] width 451 height 180
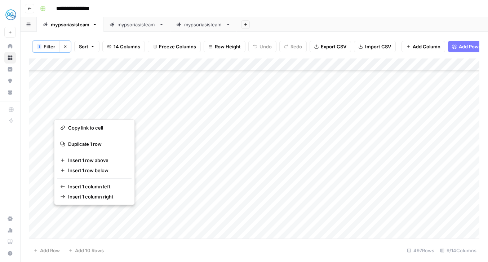
click at [110, 111] on button "button" at bounding box center [132, 110] width 157 height 13
click at [202, 109] on button "button" at bounding box center [132, 110] width 157 height 13
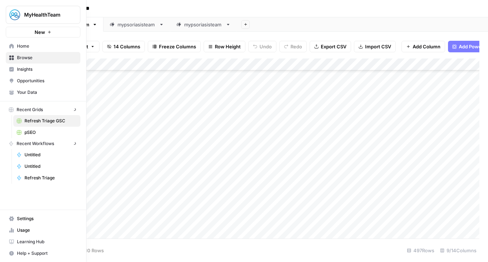
click at [12, 141] on div "MyHealthTeam New Home Browse Insights Opportunities Your Data Recent Grids Refr…" at bounding box center [43, 131] width 86 height 262
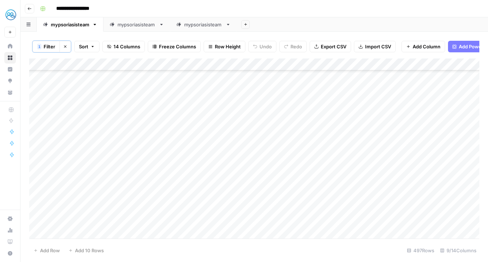
click at [205, 108] on div "Add Column" at bounding box center [254, 148] width 451 height 180
click at [202, 24] on div "mypsoriasisteam" at bounding box center [203, 24] width 39 height 7
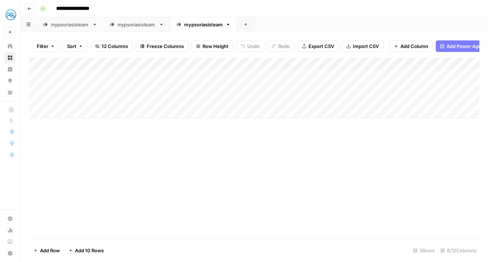
click at [91, 114] on div "Add Column" at bounding box center [254, 88] width 451 height 61
type input "**********"
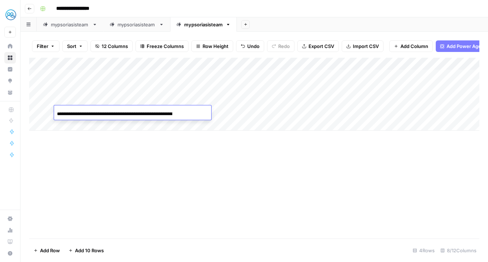
scroll to position [0, 74]
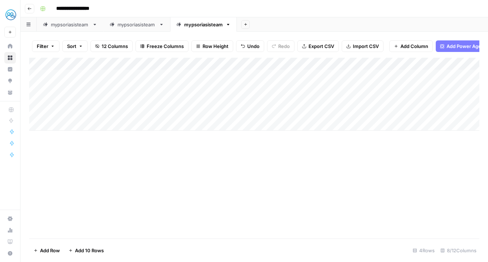
click at [109, 153] on div "Add Column" at bounding box center [254, 148] width 451 height 181
click at [60, 27] on div "mypsoriasisteam" at bounding box center [70, 24] width 39 height 7
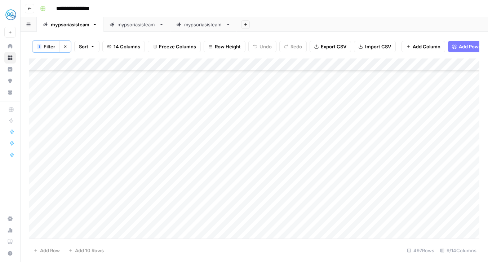
scroll to position [324, 0]
click at [204, 117] on div "Add Column" at bounding box center [254, 148] width 451 height 180
click at [215, 26] on div "mypsoriasisteam" at bounding box center [203, 24] width 39 height 7
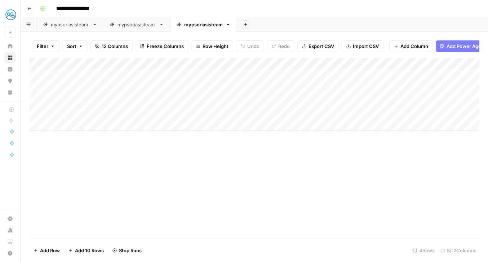
click at [73, 125] on div "Add Column" at bounding box center [254, 94] width 451 height 73
click at [82, 124] on div "Add Column" at bounding box center [254, 100] width 451 height 85
click at [72, 124] on div "Add Column" at bounding box center [254, 100] width 451 height 85
type input "**********"
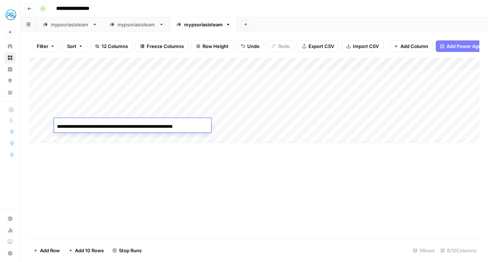
scroll to position [0, 71]
click at [85, 159] on div "Add Column" at bounding box center [254, 148] width 451 height 181
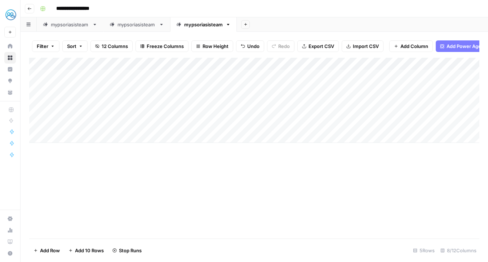
click at [77, 23] on div "mypsoriasisteam" at bounding box center [70, 24] width 39 height 7
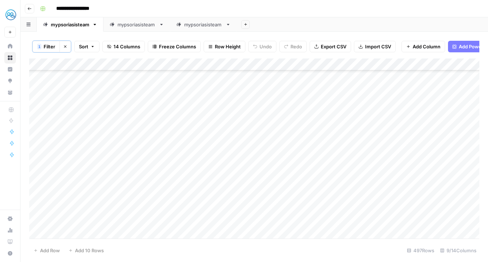
scroll to position [379, 0]
click at [203, 152] on div "Add Column" at bounding box center [254, 148] width 451 height 180
click at [187, 29] on link "mypsoriasisteam" at bounding box center [203, 24] width 67 height 14
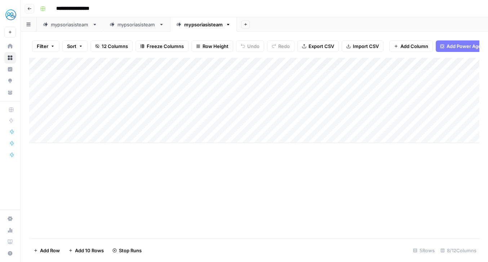
click at [78, 133] on div "Add Column" at bounding box center [254, 100] width 451 height 85
type input "**********"
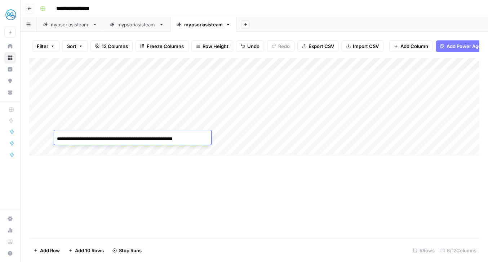
scroll to position [0, 109]
click at [102, 171] on div "Add Column" at bounding box center [254, 148] width 451 height 181
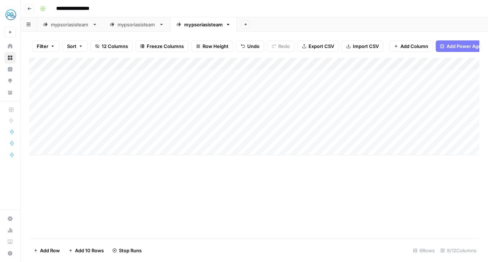
click at [75, 26] on div "mypsoriasisteam" at bounding box center [70, 24] width 39 height 7
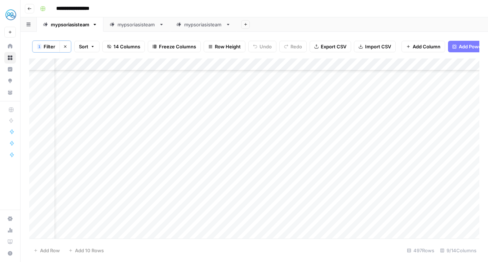
scroll to position [0, 22]
click at [199, 30] on link "mypsoriasisteam" at bounding box center [203, 24] width 67 height 14
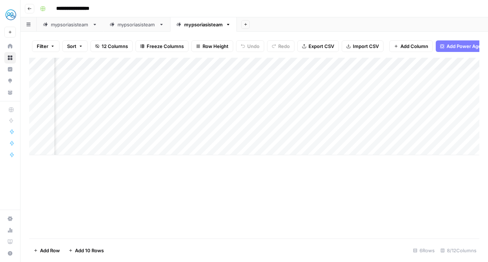
scroll to position [0, 192]
click at [424, 89] on div "Add Column" at bounding box center [254, 106] width 451 height 97
click at [203, 87] on div "Add Column" at bounding box center [254, 106] width 451 height 97
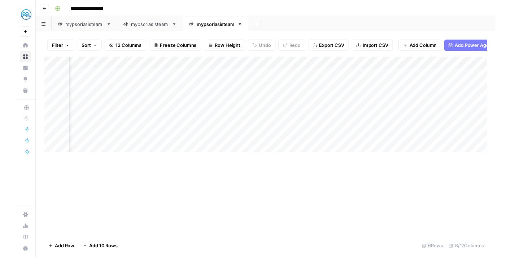
scroll to position [0, 192]
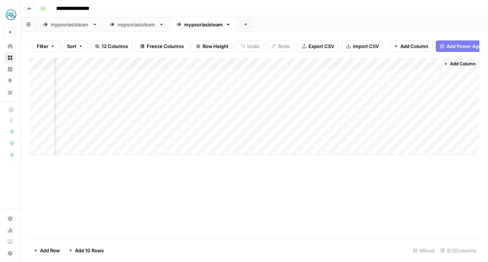
click at [429, 100] on div "Add Column" at bounding box center [254, 106] width 451 height 97
click at [427, 90] on div "Add Column" at bounding box center [254, 106] width 451 height 97
click at [426, 99] on div "Add Column" at bounding box center [254, 106] width 451 height 97
click at [393, 101] on div "Add Column" at bounding box center [254, 106] width 451 height 97
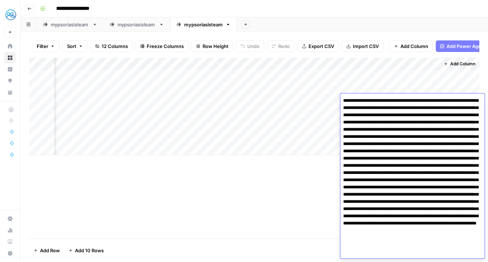
click at [298, 234] on div "Add Column" at bounding box center [254, 148] width 451 height 181
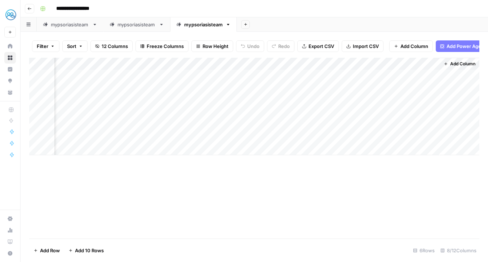
click at [432, 100] on div "Add Column" at bounding box center [254, 106] width 451 height 97
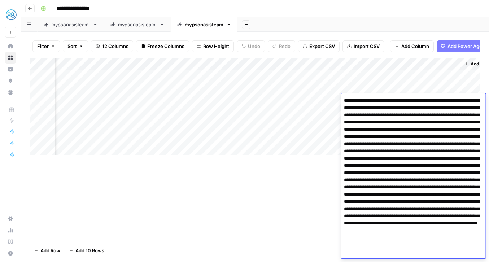
scroll to position [0, 166]
click at [220, 171] on div "Add Column" at bounding box center [254, 148] width 451 height 181
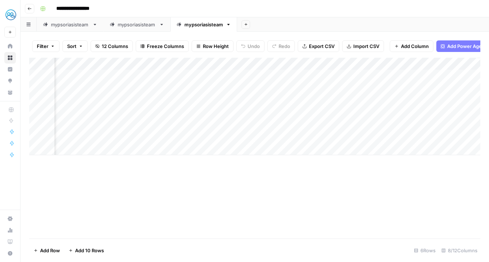
scroll to position [0, 171]
click at [426, 99] on div "Add Column" at bounding box center [254, 106] width 451 height 97
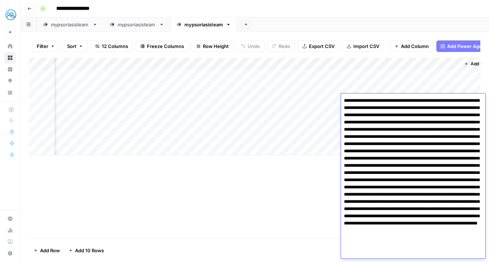
click at [404, 19] on div "Add Sheet" at bounding box center [363, 24] width 252 height 14
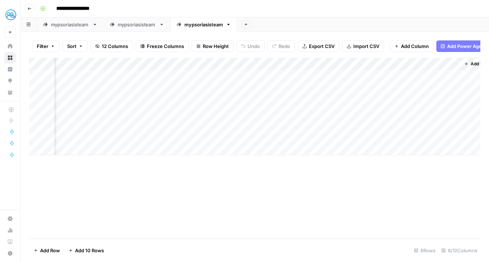
click at [428, 88] on div "Add Column" at bounding box center [254, 106] width 451 height 97
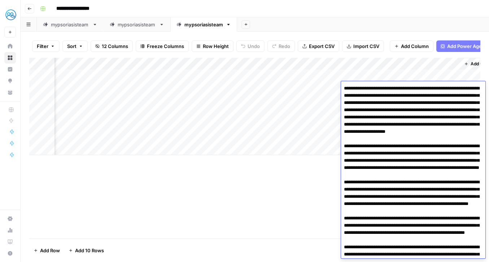
scroll to position [109, 0]
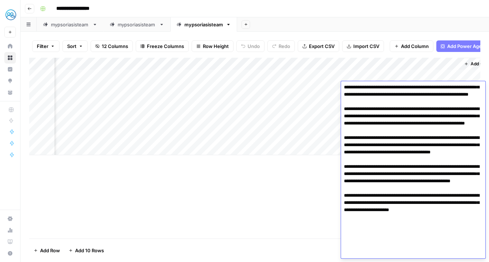
click at [406, 136] on textarea at bounding box center [413, 116] width 144 height 284
click at [278, 185] on div "Add Column" at bounding box center [254, 148] width 451 height 181
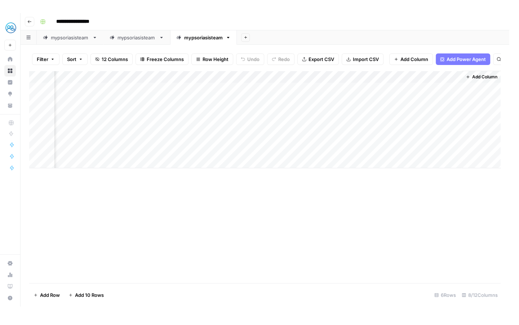
scroll to position [0, 161]
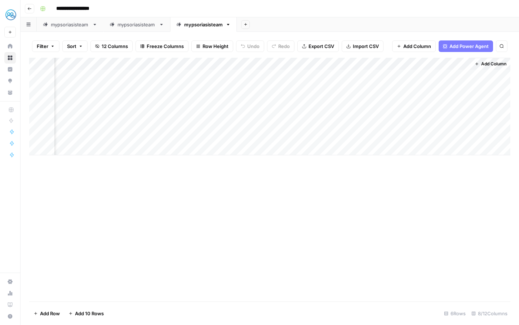
click at [476, 23] on div "Add Sheet" at bounding box center [378, 24] width 282 height 14
click at [412, 45] on span "Add Column" at bounding box center [418, 46] width 28 height 7
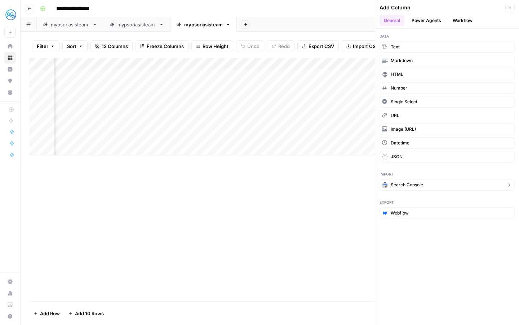
click at [393, 184] on span "Search Console" at bounding box center [407, 184] width 32 height 6
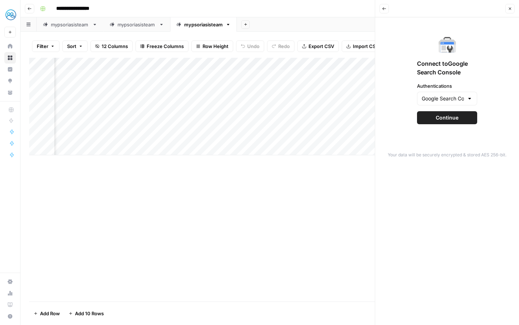
click at [488, 9] on icon "button" at bounding box center [510, 9] width 3 height 3
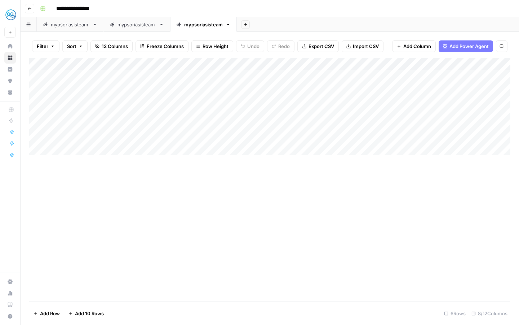
click at [107, 62] on div "Add Column" at bounding box center [270, 106] width 482 height 97
click at [160, 224] on div "Add Column" at bounding box center [270, 180] width 482 height 244
click at [407, 48] on span "Add Column" at bounding box center [418, 46] width 28 height 7
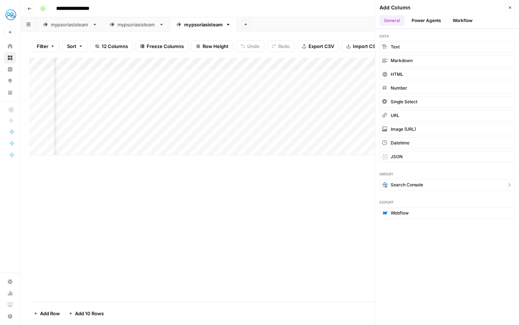
click at [410, 186] on span "Search Console" at bounding box center [407, 184] width 32 height 6
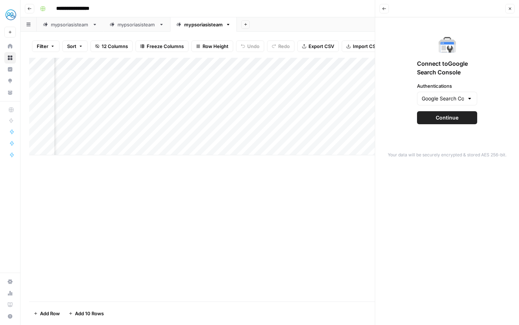
click at [294, 215] on div "Add Column" at bounding box center [270, 180] width 482 height 244
click at [382, 10] on icon "button" at bounding box center [384, 8] width 4 height 4
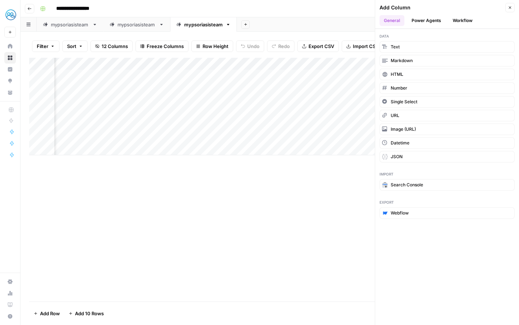
click at [467, 21] on button "Workflow" at bounding box center [463, 20] width 28 height 11
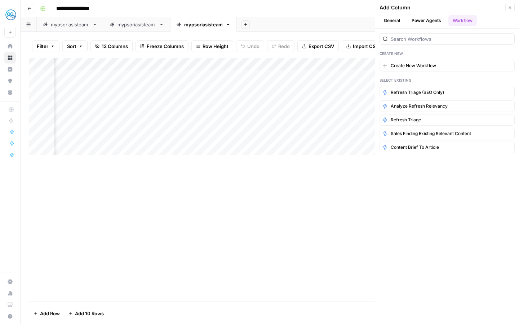
click at [427, 23] on button "Power Agents" at bounding box center [427, 20] width 38 height 11
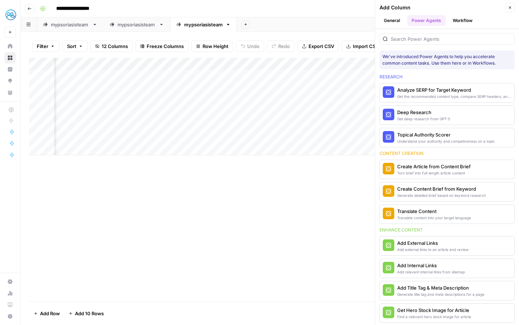
click at [395, 23] on button "General" at bounding box center [392, 20] width 25 height 11
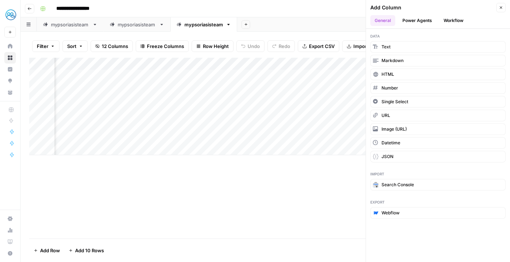
click at [90, 175] on div "Add Column" at bounding box center [265, 148] width 472 height 181
click at [488, 7] on icon "button" at bounding box center [501, 7] width 4 height 4
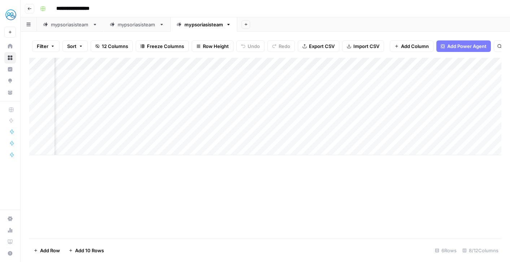
click at [337, 178] on div "Add Column" at bounding box center [265, 148] width 472 height 181
click at [199, 192] on div "Add Column" at bounding box center [265, 148] width 472 height 181
click at [83, 21] on div "mypsoriasisteam" at bounding box center [70, 24] width 39 height 7
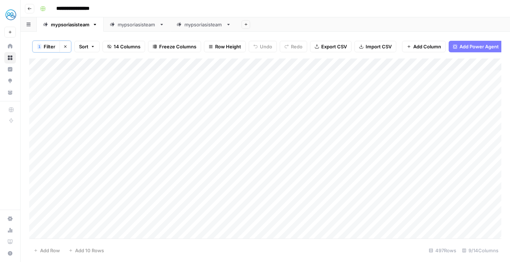
click at [294, 63] on div "Add Column" at bounding box center [265, 148] width 472 height 180
click at [271, 5] on div "**********" at bounding box center [269, 9] width 465 height 12
click at [207, 25] on div "mypsoriasisteam" at bounding box center [203, 24] width 39 height 7
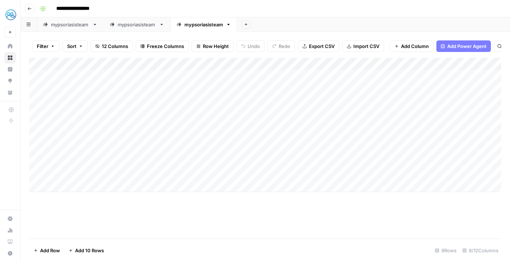
scroll to position [0, 170]
click at [482, 63] on span "Add Column" at bounding box center [484, 64] width 25 height 6
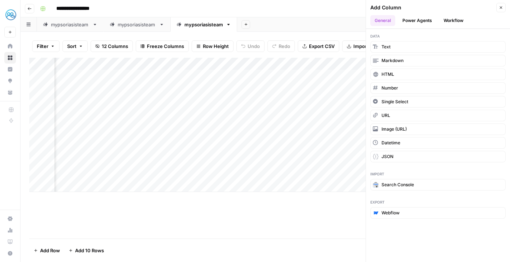
click at [420, 21] on button "Power Agents" at bounding box center [417, 20] width 38 height 11
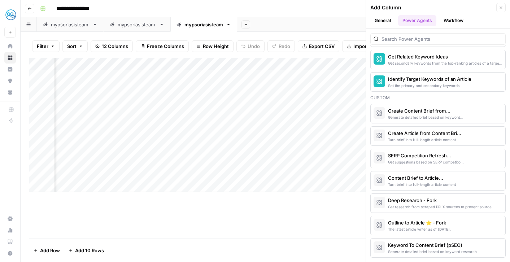
scroll to position [0, 0]
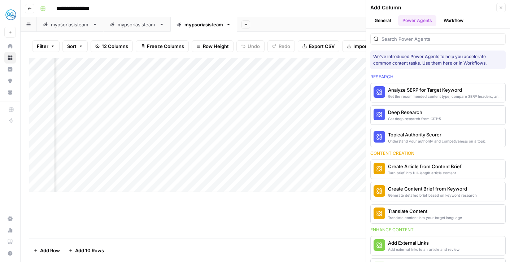
click at [454, 23] on button "Workflow" at bounding box center [453, 20] width 28 height 11
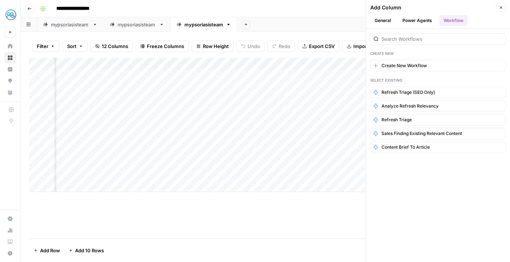
click at [386, 21] on button "General" at bounding box center [382, 20] width 25 height 11
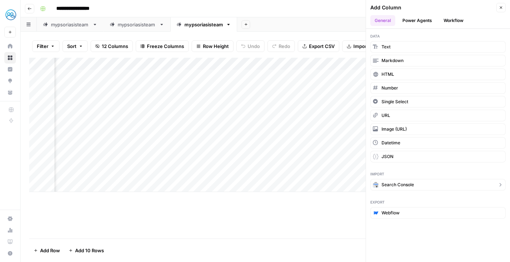
click at [405, 185] on span "Search Console" at bounding box center [397, 184] width 32 height 6
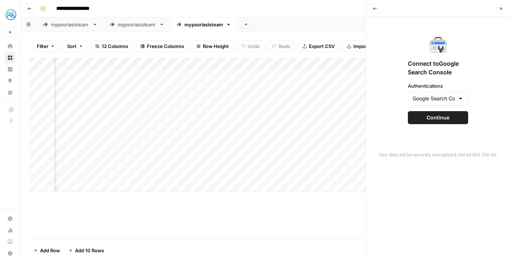
click at [428, 119] on span "Continue" at bounding box center [437, 117] width 23 height 7
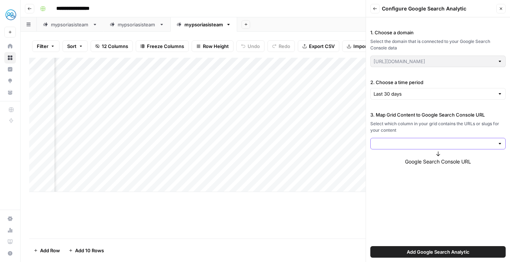
click at [407, 144] on input "3. Map Grid Content to Google Search Console URL" at bounding box center [433, 143] width 121 height 7
click at [391, 161] on span "URL" at bounding box center [436, 160] width 120 height 7
type input "URL"
click at [423, 202] on label "Full URL" at bounding box center [437, 213] width 135 height 32
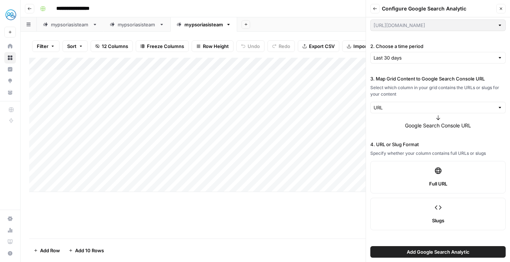
click at [503, 254] on button "Add Google Search Analytic" at bounding box center [437, 252] width 135 height 12
click at [431, 251] on span "Add Google Search Analytic" at bounding box center [438, 251] width 63 height 7
click at [374, 3] on header "Back Configure Google Search Analytic Close" at bounding box center [438, 8] width 144 height 17
click at [374, 6] on button "Back" at bounding box center [374, 8] width 9 height 9
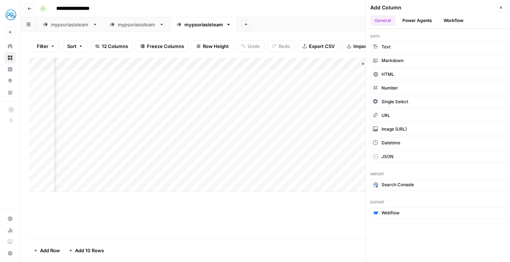
click at [499, 8] on icon "button" at bounding box center [501, 7] width 4 height 4
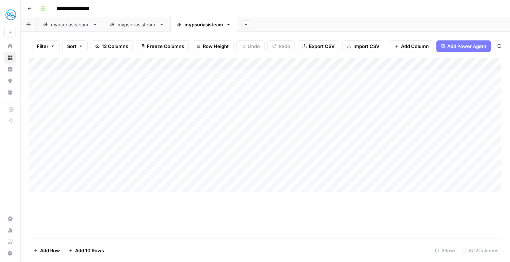
click at [74, 27] on div "mypsoriasisteam" at bounding box center [70, 24] width 39 height 7
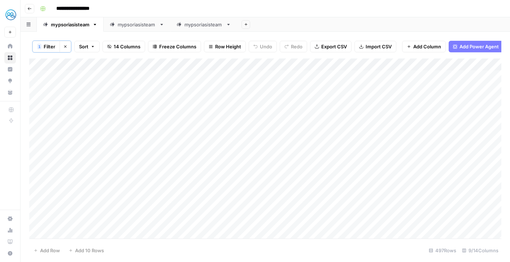
click at [190, 26] on div "mypsoriasisteam" at bounding box center [203, 24] width 39 height 7
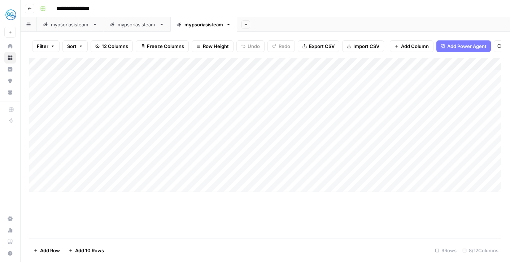
click at [468, 48] on span "Add Power Agent" at bounding box center [466, 46] width 39 height 7
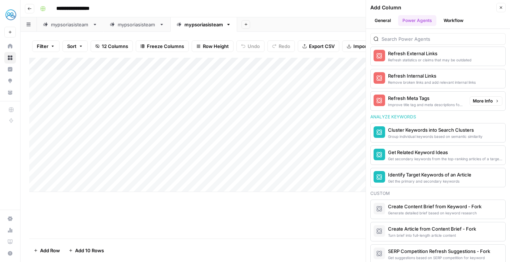
scroll to position [604, 0]
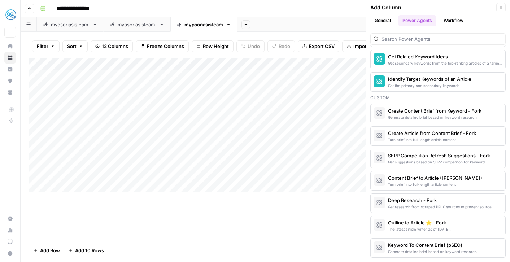
click at [495, 8] on div "Add Column Close" at bounding box center [437, 7] width 135 height 9
click at [497, 9] on button "Close" at bounding box center [500, 7] width 9 height 9
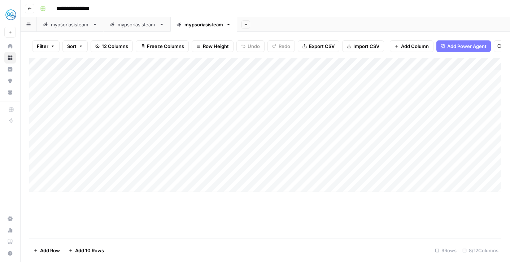
click at [61, 29] on link "mypsoriasisteam" at bounding box center [70, 24] width 67 height 14
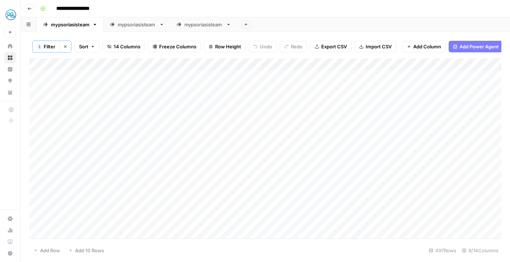
click at [293, 63] on div "Add Column" at bounding box center [265, 148] width 472 height 180
click at [298, 13] on div "**********" at bounding box center [269, 9] width 465 height 12
click at [194, 28] on div "mypsoriasisteam" at bounding box center [203, 24] width 39 height 7
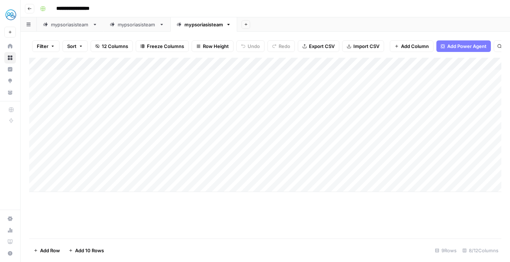
click at [150, 26] on div "mypsoriasisteam" at bounding box center [137, 24] width 39 height 7
click at [82, 24] on div "mypsoriasisteam" at bounding box center [70, 24] width 39 height 7
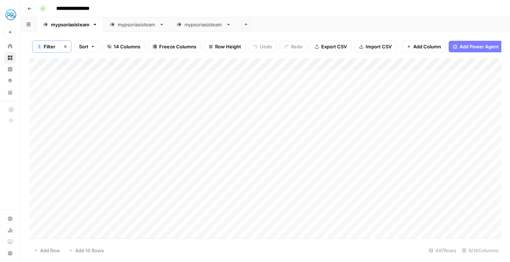
click at [190, 25] on div "mypsoriasisteam" at bounding box center [203, 24] width 39 height 7
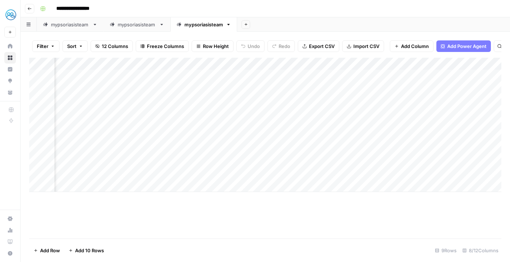
scroll to position [0, 170]
